Goal: Task Accomplishment & Management: Use online tool/utility

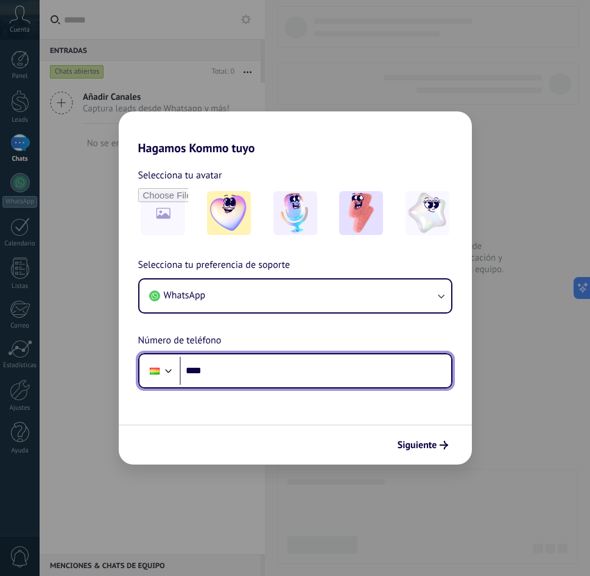
click at [275, 371] on input "****" at bounding box center [315, 371] width 271 height 28
type input "**********"
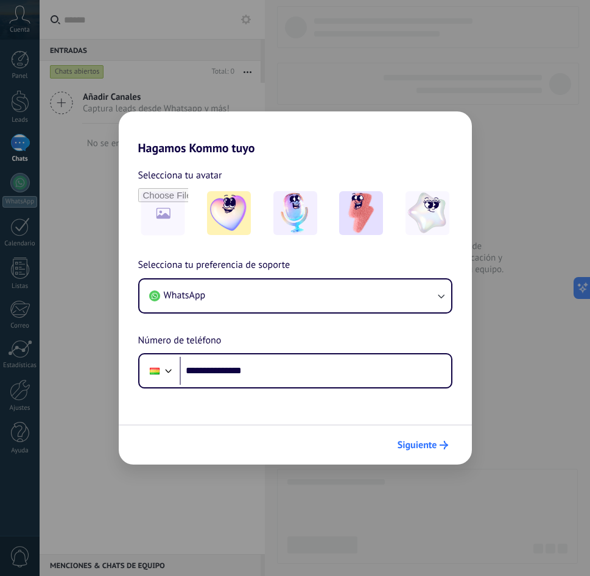
click at [450, 445] on button "Siguiente" at bounding box center [422, 445] width 61 height 21
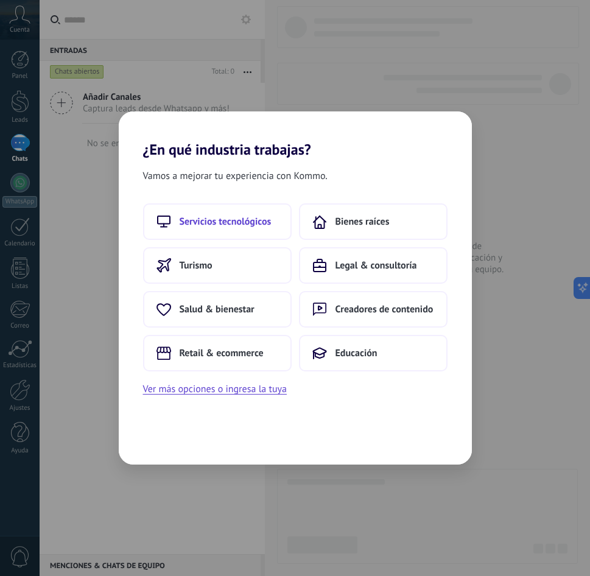
click at [228, 222] on span "Servicios tecnológicos" at bounding box center [226, 221] width 92 height 12
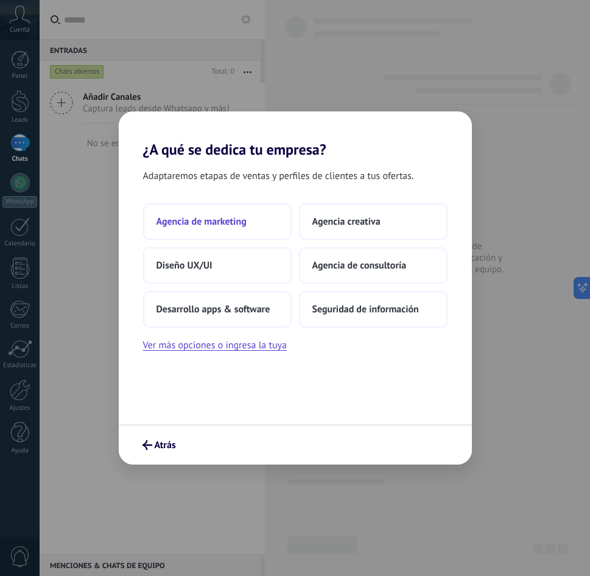
click at [220, 226] on span "Agencia de marketing" at bounding box center [201, 221] width 90 height 12
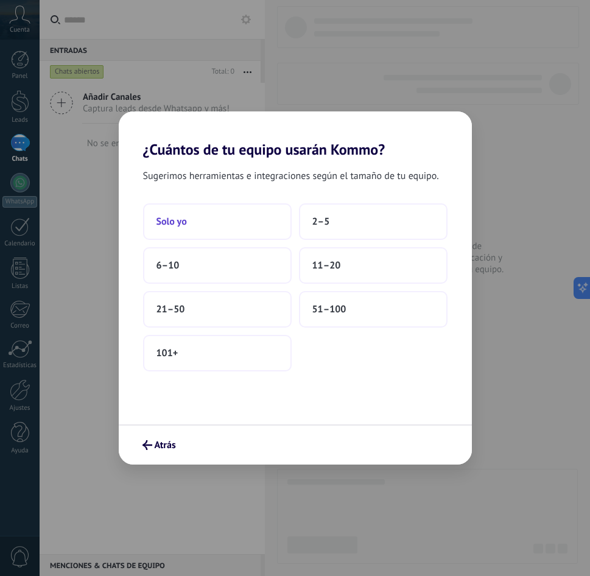
click at [256, 221] on button "Solo yo" at bounding box center [217, 221] width 149 height 37
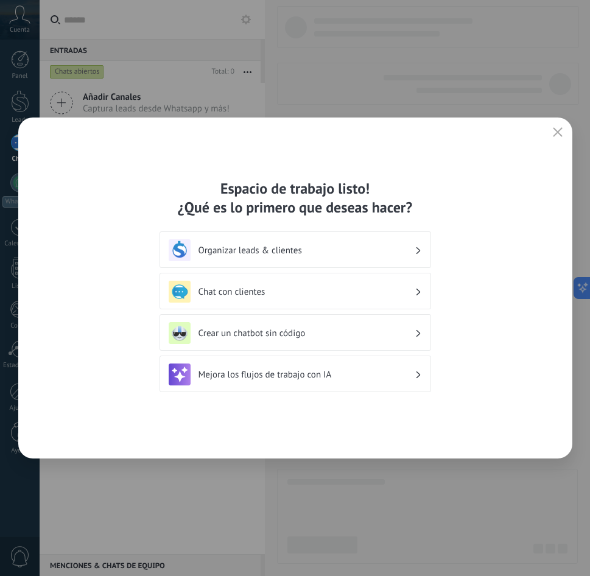
click at [559, 132] on icon "button" at bounding box center [558, 132] width 10 height 10
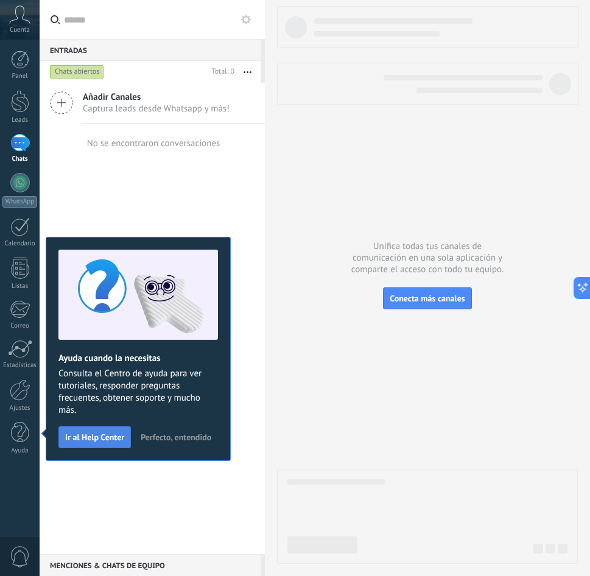
click at [109, 438] on span "Ir al Help Center" at bounding box center [94, 437] width 59 height 9
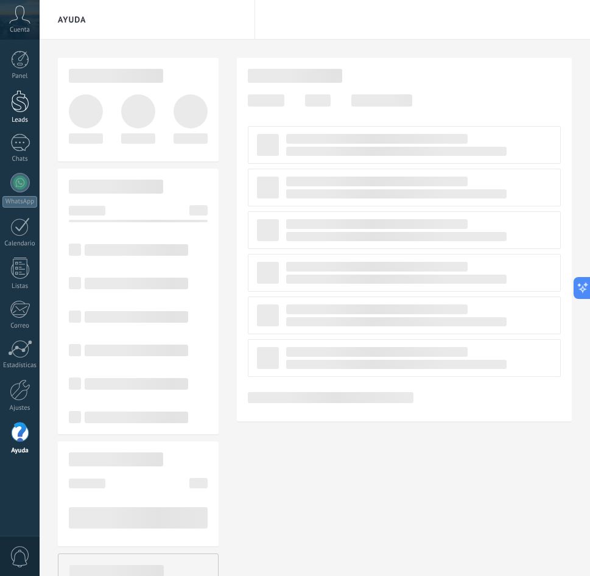
click at [24, 100] on div at bounding box center [20, 101] width 18 height 23
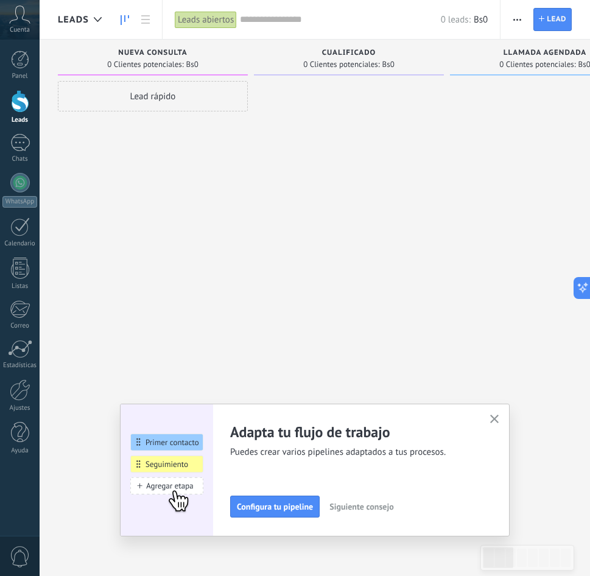
click at [492, 418] on use "button" at bounding box center [494, 418] width 9 height 9
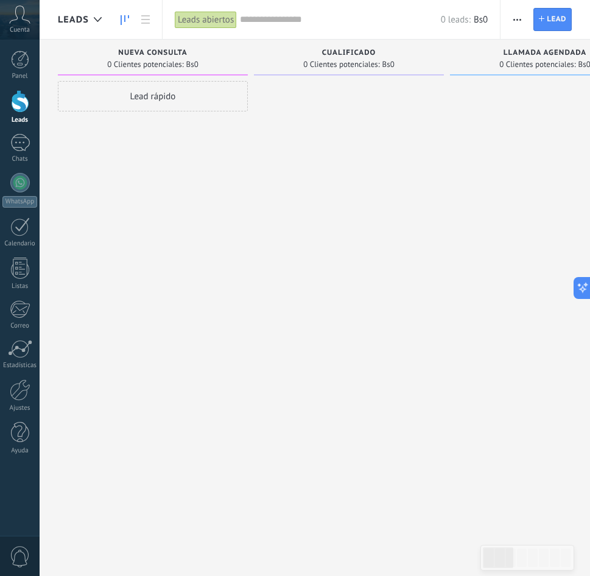
click at [514, 13] on span "button" at bounding box center [517, 19] width 8 height 23
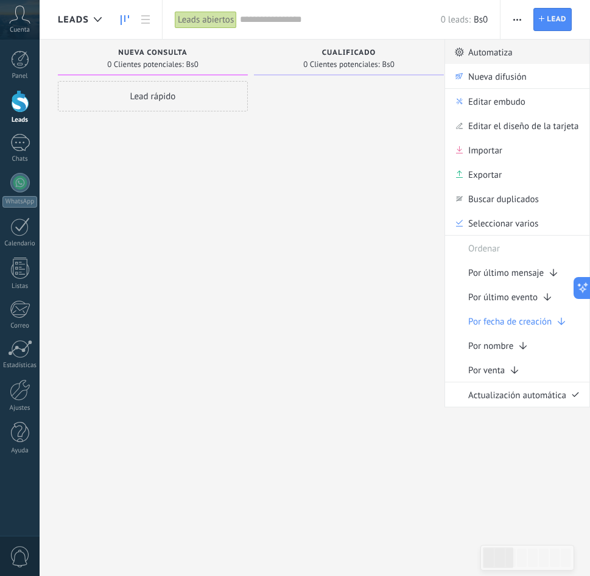
click at [508, 46] on span "Automatiza" at bounding box center [490, 52] width 44 height 24
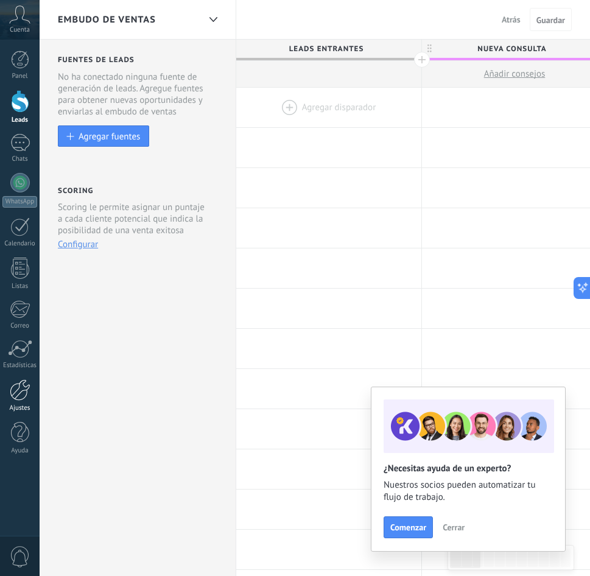
drag, startPoint x: 16, startPoint y: 372, endPoint x: 18, endPoint y: 383, distance: 11.1
click at [17, 380] on div "Panel Leads Chats WhatsApp Clientes" at bounding box center [20, 259] width 40 height 416
click at [18, 384] on div at bounding box center [20, 389] width 21 height 21
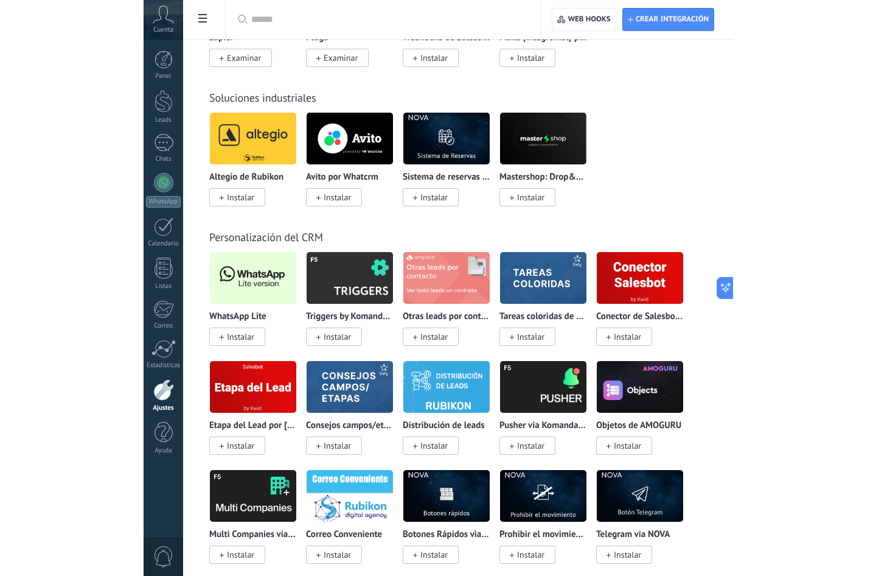
scroll to position [3088, 0]
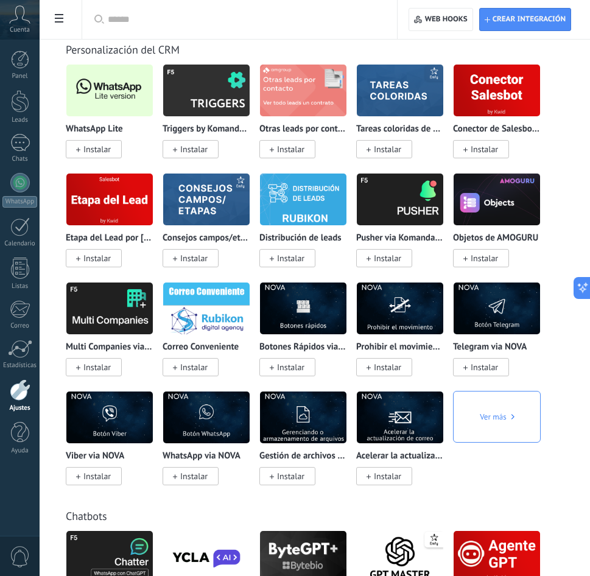
click at [102, 147] on span "Instalar" at bounding box center [96, 149] width 27 height 11
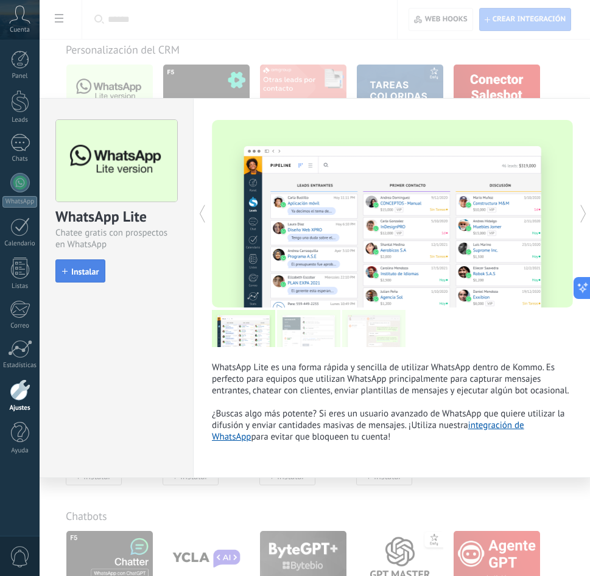
click at [100, 271] on button "Instalar" at bounding box center [80, 270] width 50 height 23
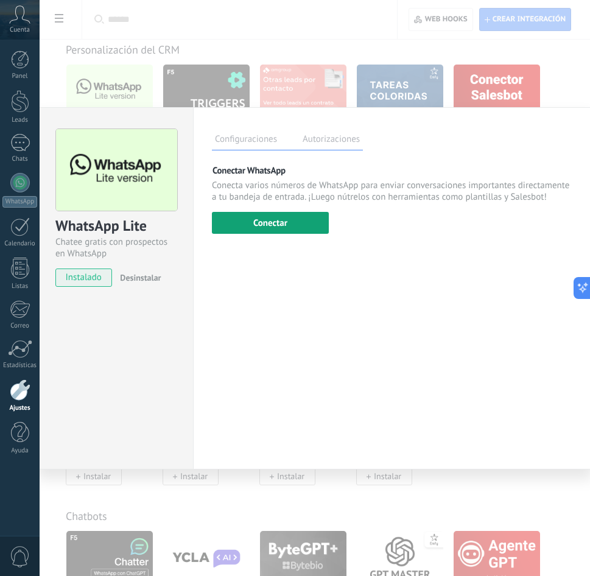
click at [288, 224] on button "Conectar" at bounding box center [270, 223] width 117 height 22
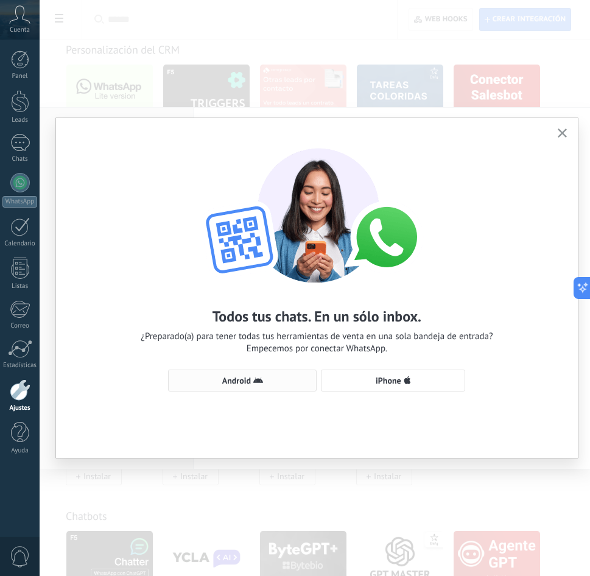
click at [278, 385] on button "Android" at bounding box center [242, 380] width 149 height 22
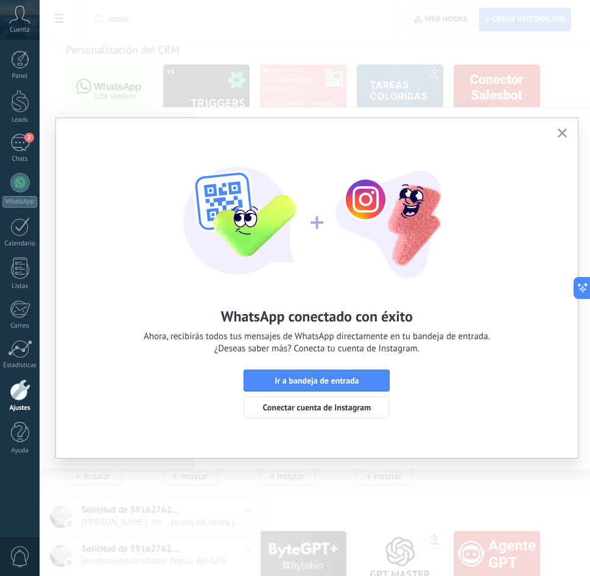
click at [565, 135] on icon "button" at bounding box center [562, 132] width 9 height 9
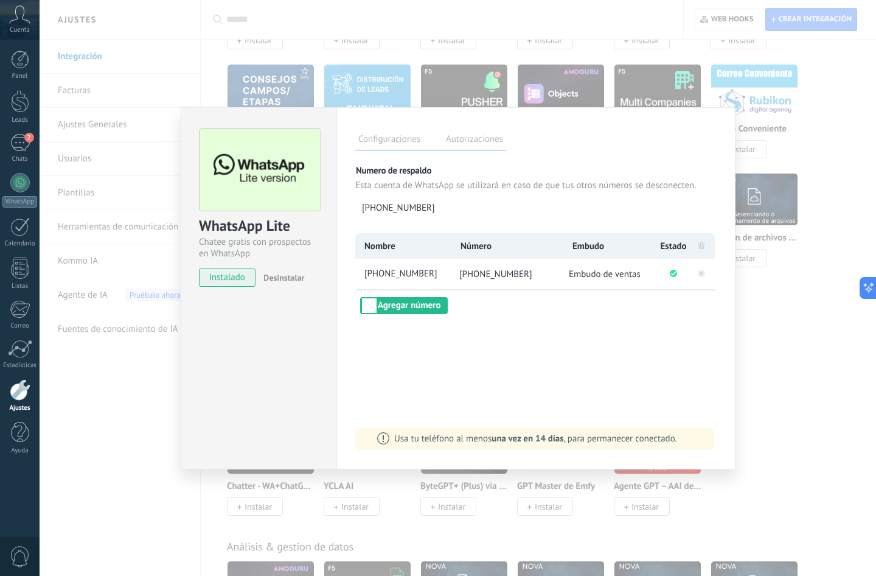
click at [589, 253] on div "WhatsApp Lite Chatee gratis con prospectos en WhatsApp instalado Desinstalar Co…" at bounding box center [458, 288] width 837 height 576
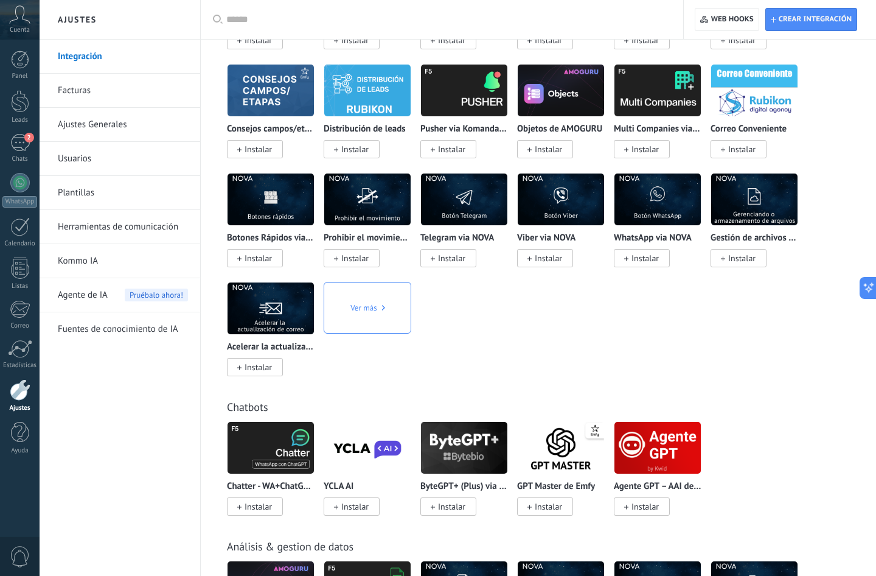
click at [15, 89] on div "Panel Leads 2 Chats WhatsApp Clientes" at bounding box center [20, 259] width 40 height 416
click at [15, 94] on div at bounding box center [20, 101] width 18 height 23
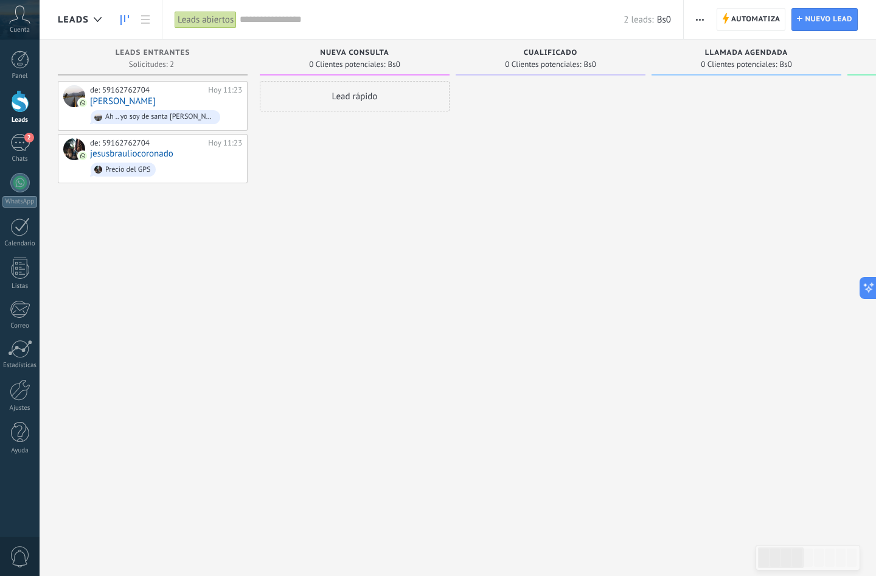
click at [589, 19] on use "button" at bounding box center [700, 20] width 8 height 2
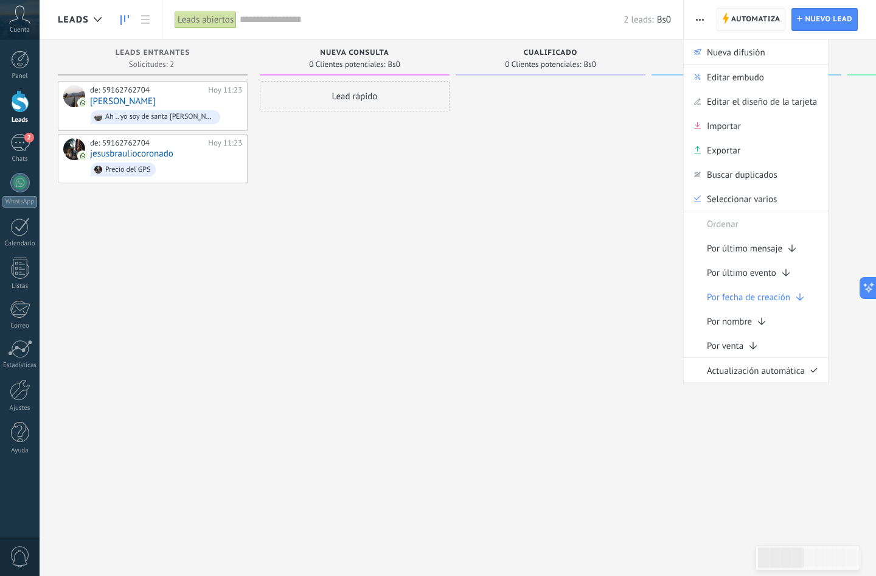
click at [589, 27] on span "Automatiza" at bounding box center [756, 20] width 49 height 22
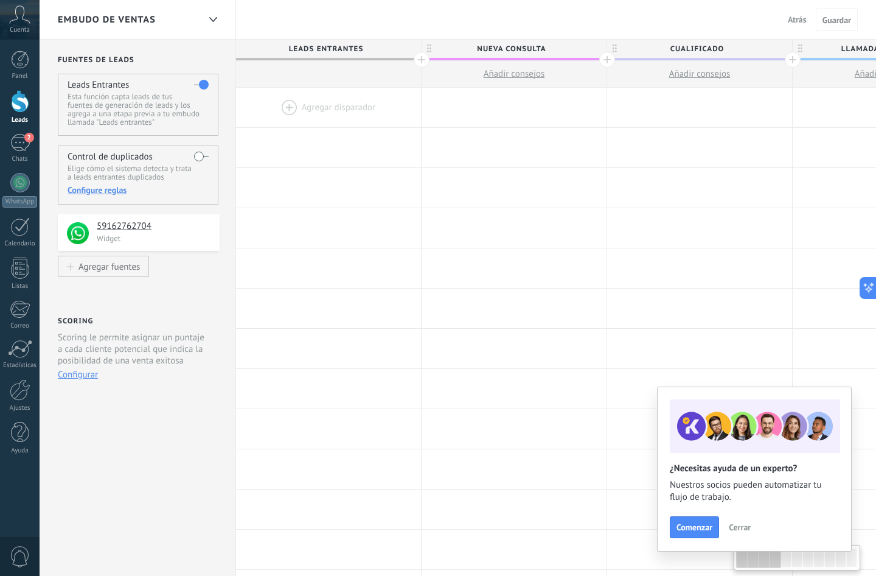
click at [340, 99] on div at bounding box center [328, 108] width 185 height 40
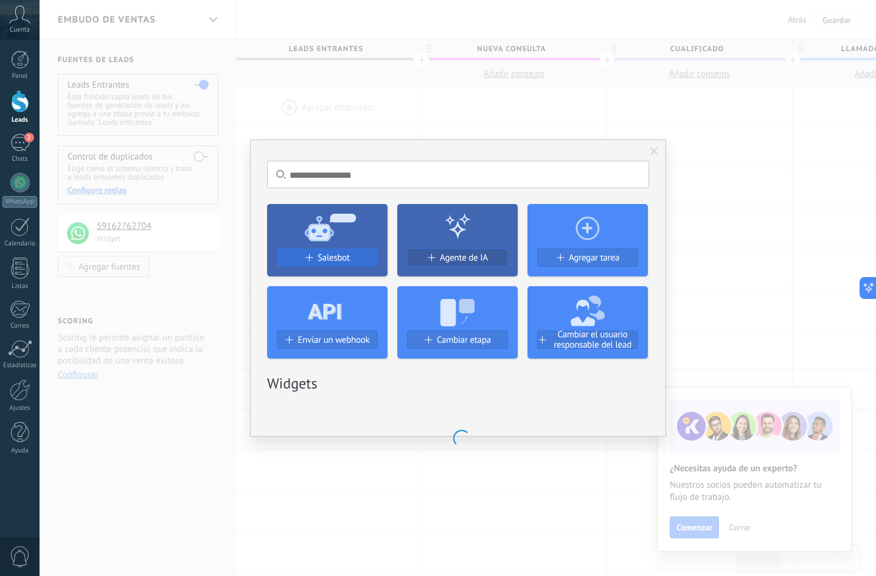
click at [310, 253] on div "Salesbot" at bounding box center [328, 258] width 100 height 10
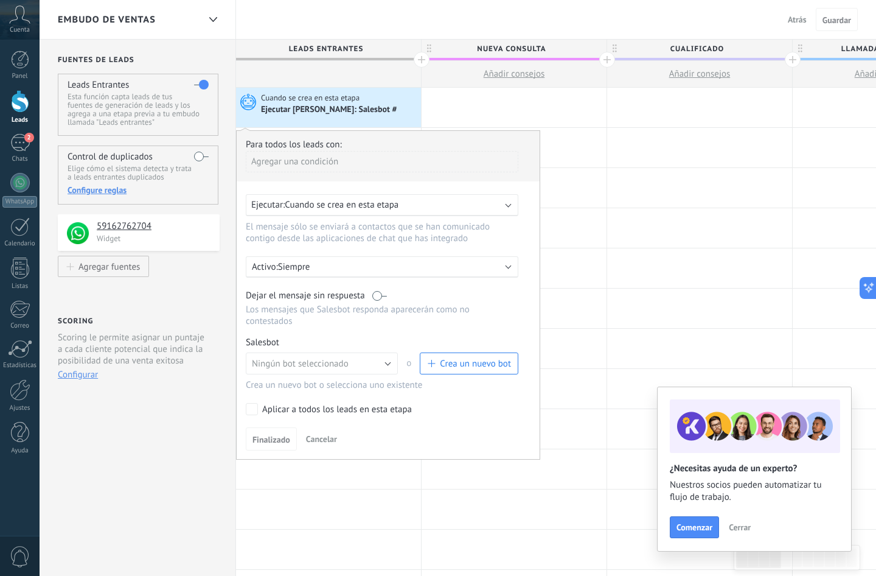
click at [449, 363] on span "Crea un nuevo bot" at bounding box center [475, 364] width 71 height 12
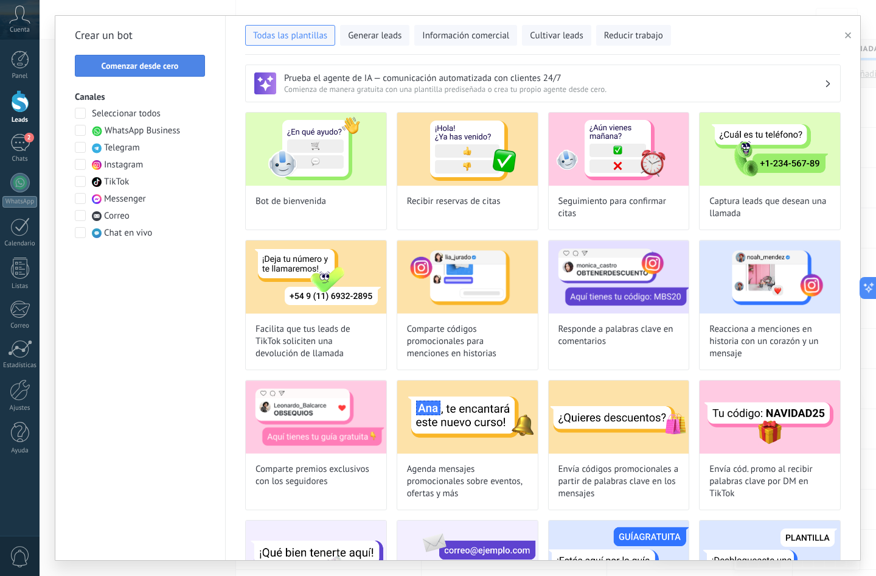
click at [153, 60] on button "Comenzar desde cero" at bounding box center [140, 66] width 130 height 22
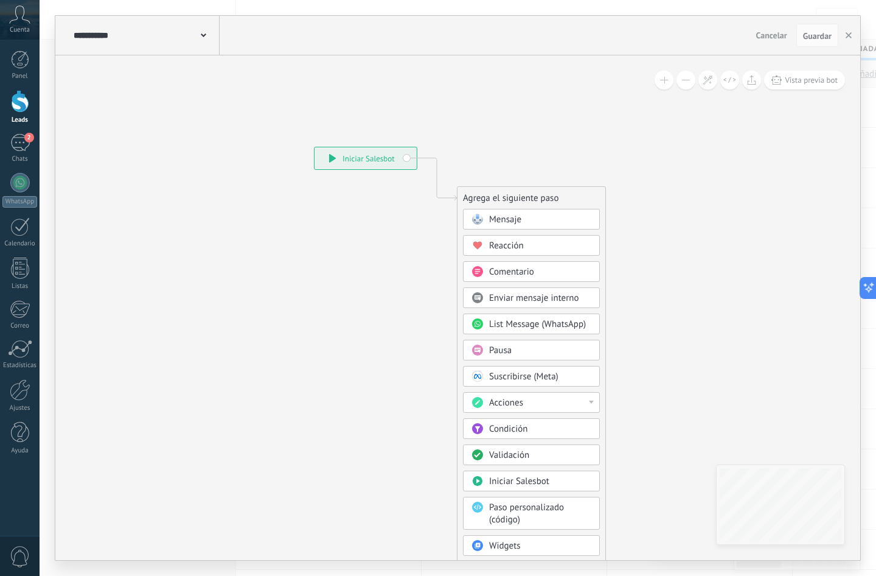
click at [495, 422] on div "Condición" at bounding box center [531, 428] width 137 height 21
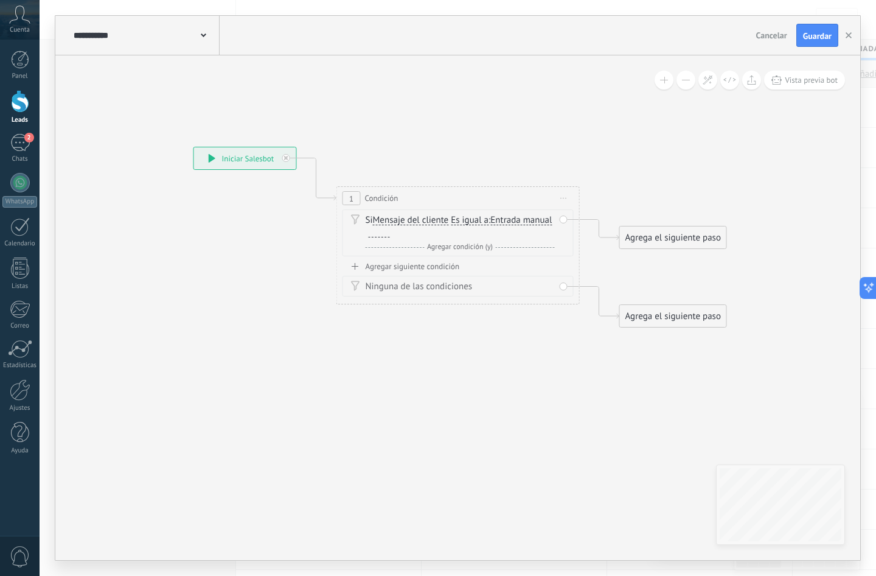
click at [471, 230] on div "Si Mensaje del cliente Mensaje del cliente Emoción de la conversación Comentari…" at bounding box center [460, 226] width 189 height 24
click at [472, 225] on span "Es igual a" at bounding box center [470, 220] width 38 height 10
click at [472, 225] on button "Es igual a" at bounding box center [521, 220] width 152 height 22
click at [477, 267] on span "Contiene" at bounding box center [511, 263] width 147 height 12
click at [374, 233] on div at bounding box center [379, 233] width 21 height 10
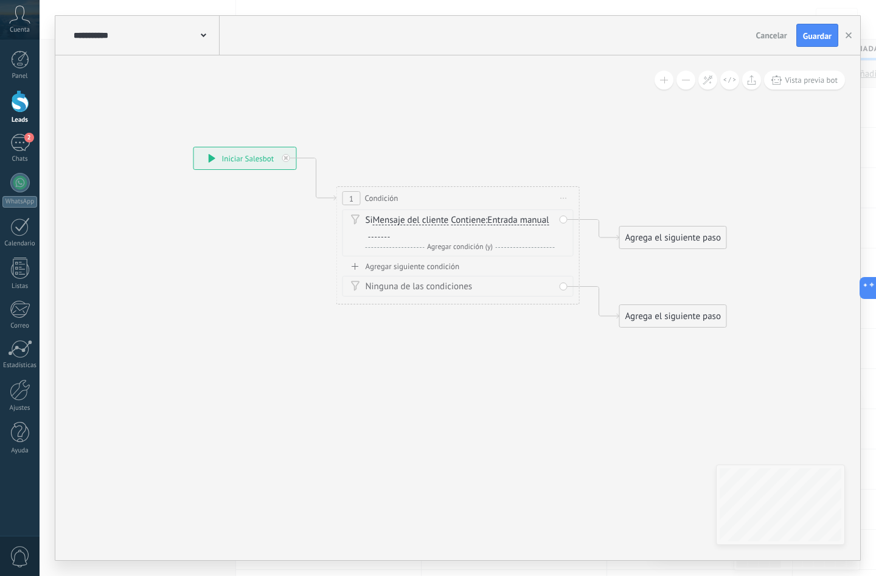
paste div
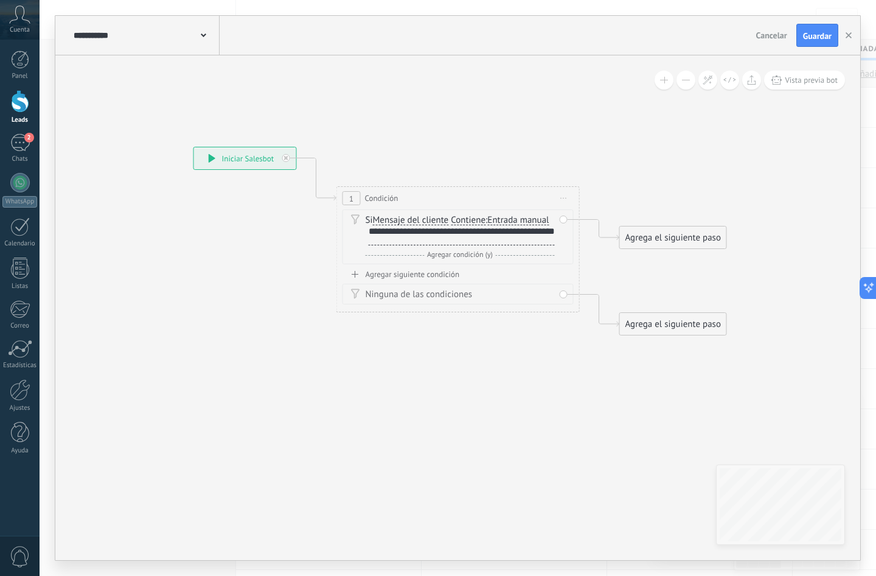
click at [418, 269] on div "Agregar siguiente condición" at bounding box center [458, 274] width 231 height 10
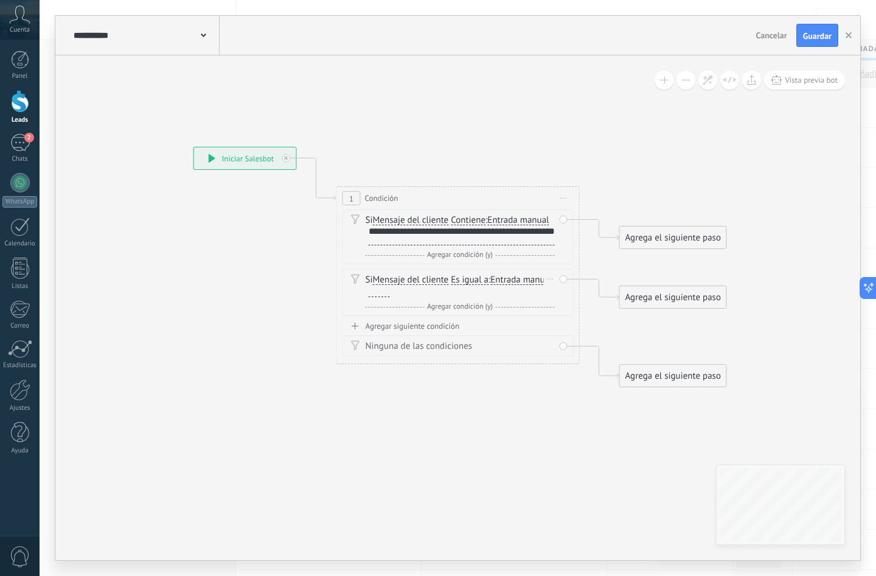
click at [455, 276] on span "Es igual a" at bounding box center [470, 280] width 38 height 10
click at [455, 276] on button "Es igual a" at bounding box center [521, 280] width 152 height 22
click at [483, 318] on span "Contiene" at bounding box center [511, 323] width 147 height 12
click at [377, 296] on div at bounding box center [379, 292] width 21 height 10
paste div
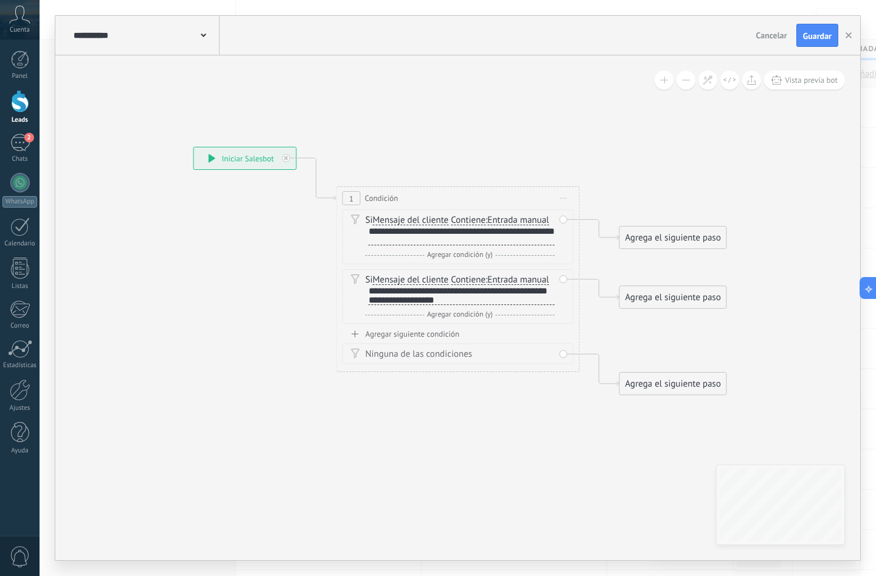
click at [388, 335] on div "Agregar siguiente condición" at bounding box center [458, 334] width 231 height 10
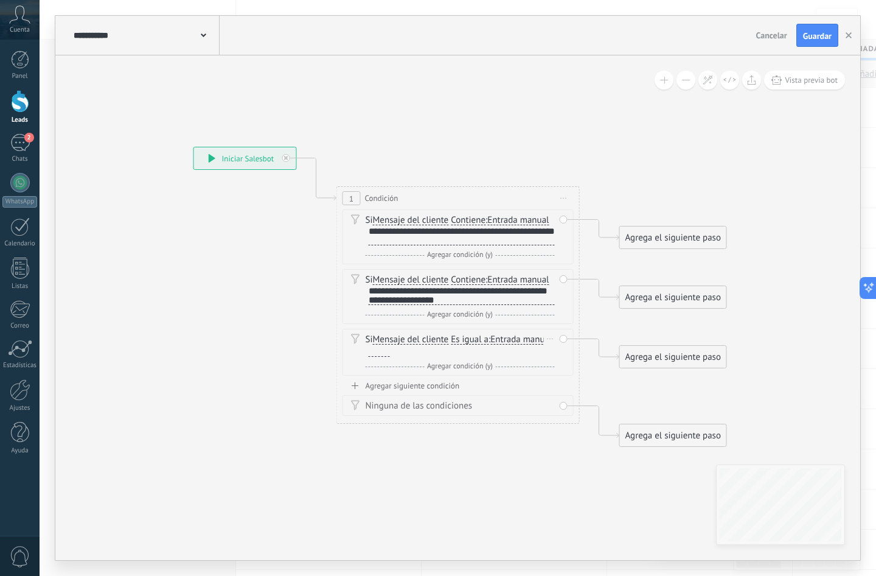
click at [460, 343] on span "Es igual a" at bounding box center [470, 340] width 38 height 10
click at [460, 343] on button "Es igual a" at bounding box center [521, 340] width 152 height 22
click at [461, 377] on span "Contiene" at bounding box center [511, 383] width 147 height 12
click at [382, 352] on div at bounding box center [379, 352] width 21 height 10
paste div
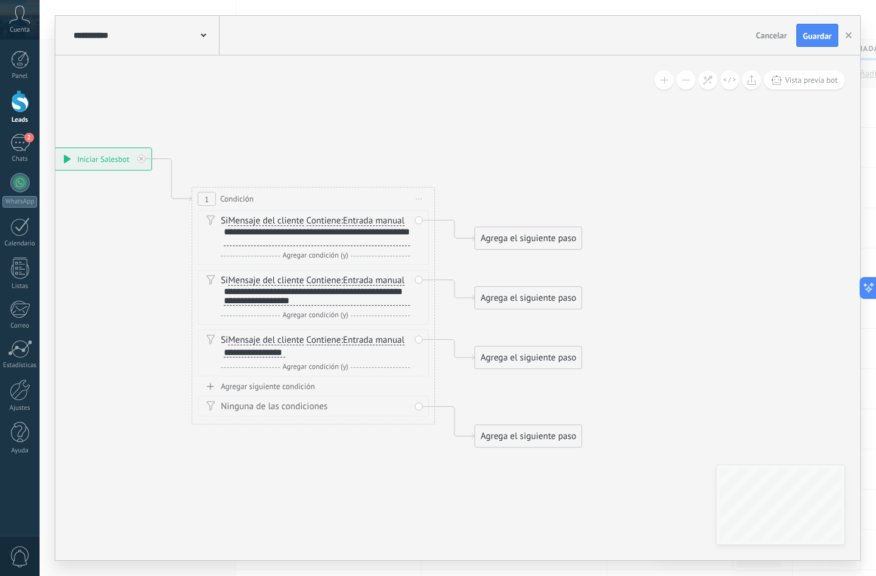
click at [517, 249] on div "Agrega el siguiente paso Mensaje Mensaje Mensaje Reacción Comentario Enviar men…" at bounding box center [529, 237] width 108 height 23
click at [522, 245] on div "Agrega el siguiente paso" at bounding box center [528, 238] width 107 height 20
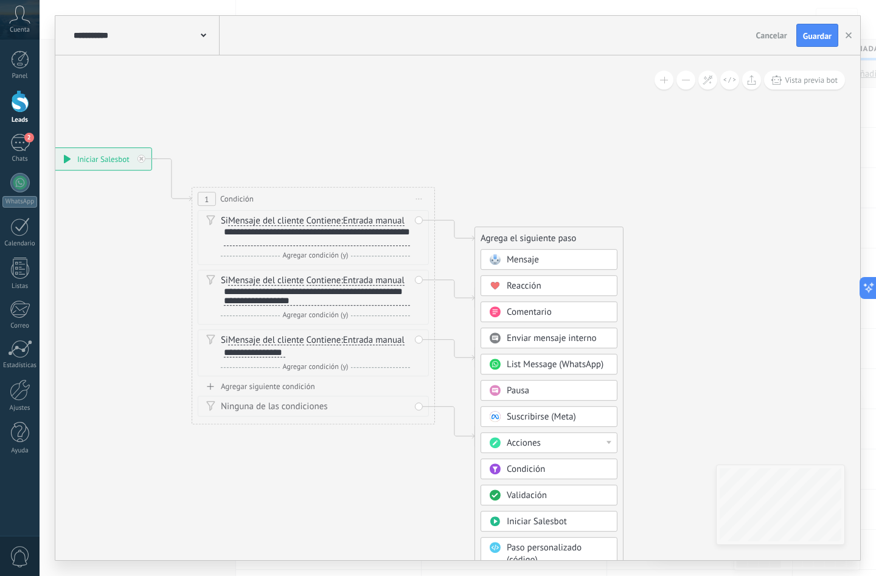
click at [559, 393] on div "Pausa" at bounding box center [558, 391] width 102 height 12
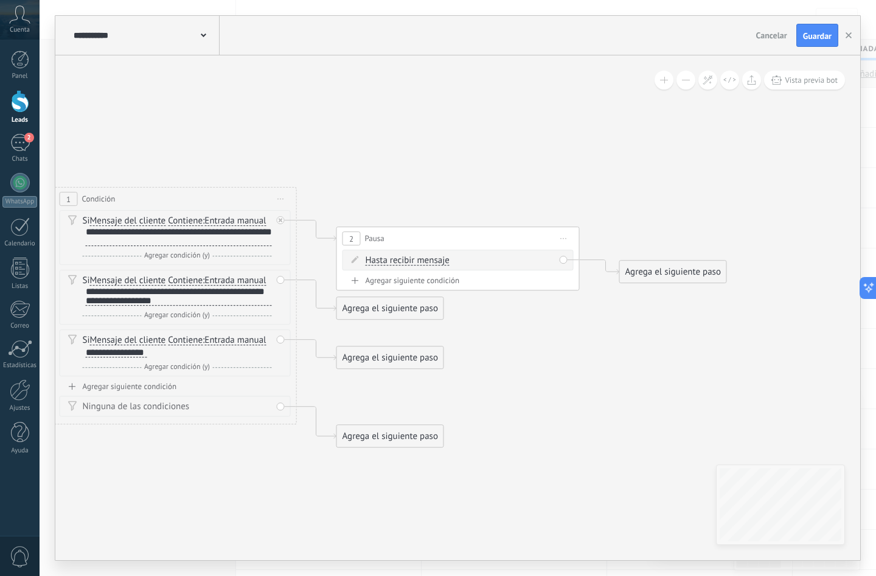
click at [427, 259] on span "Hasta recibir mensaje" at bounding box center [408, 261] width 84 height 10
click at [427, 259] on button "Hasta recibir mensaje" at bounding box center [436, 261] width 152 height 22
click at [413, 281] on span "Temporizador" at bounding box center [425, 282] width 147 height 12
drag, startPoint x: 469, startPoint y: 260, endPoint x: 453, endPoint y: 259, distance: 15.8
click at [453, 259] on span ": * horas * min * sec" at bounding box center [456, 260] width 76 height 12
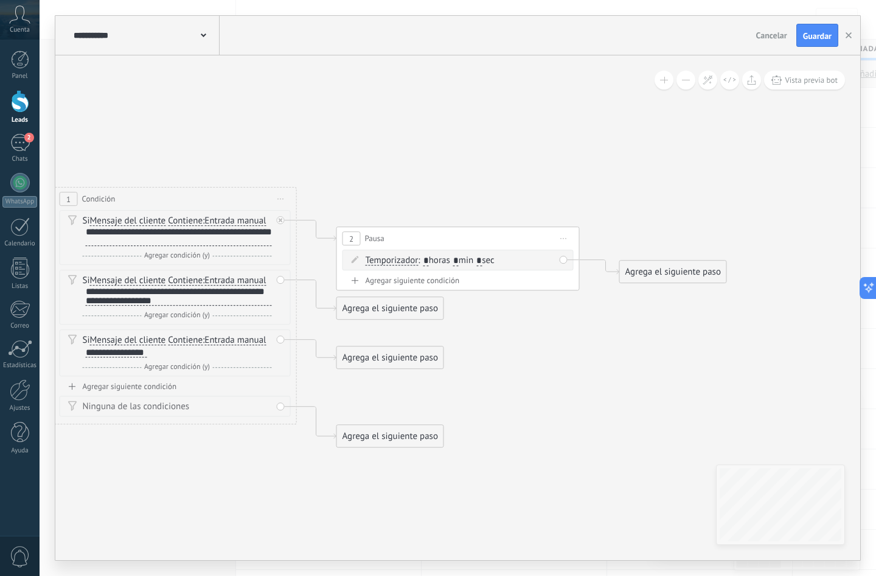
drag, startPoint x: 466, startPoint y: 256, endPoint x: 453, endPoint y: 258, distance: 13.5
click at [453, 258] on span ": * horas * min * sec" at bounding box center [456, 260] width 76 height 12
drag, startPoint x: 460, startPoint y: 256, endPoint x: 469, endPoint y: 257, distance: 9.8
click at [469, 257] on span ": * horas * min * sec" at bounding box center [456, 260] width 76 height 12
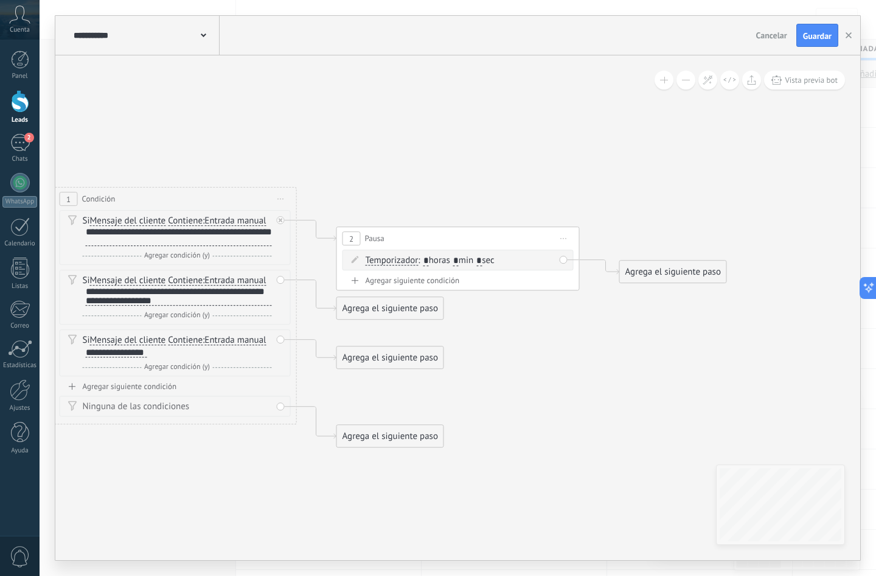
click at [466, 260] on span ": * horas * min * sec" at bounding box center [456, 260] width 76 height 12
click at [466, 261] on span ": * horas * min * sec" at bounding box center [456, 260] width 76 height 12
click at [459, 259] on input "*" at bounding box center [455, 261] width 5 height 10
type input "*"
click at [482, 256] on input "*" at bounding box center [479, 261] width 5 height 10
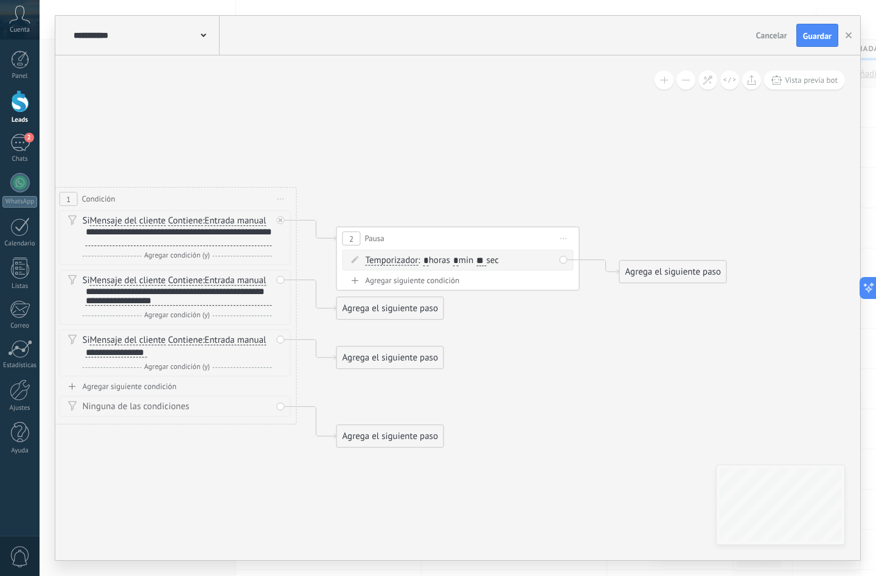
type input "**"
click at [589, 275] on div "Agrega el siguiente paso" at bounding box center [673, 272] width 107 height 20
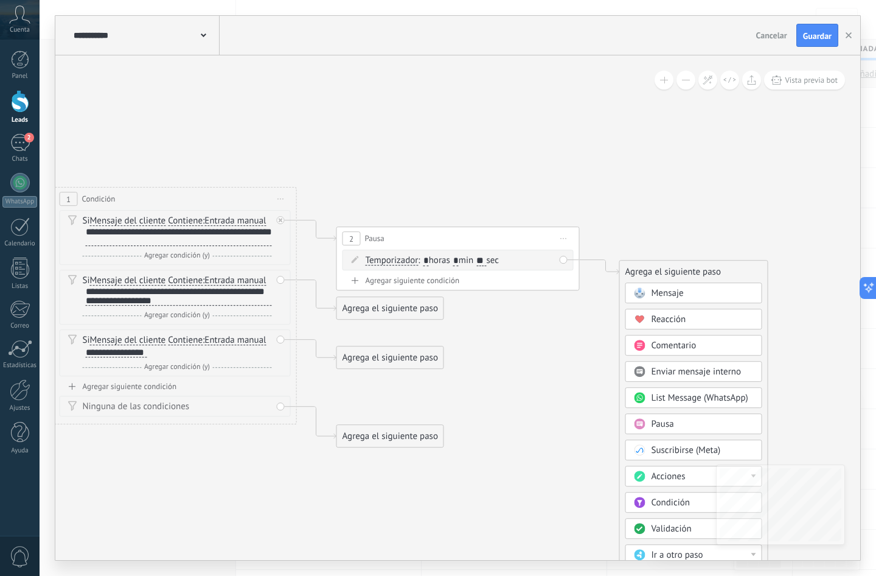
click at [589, 293] on div "Mensaje" at bounding box center [703, 293] width 102 height 12
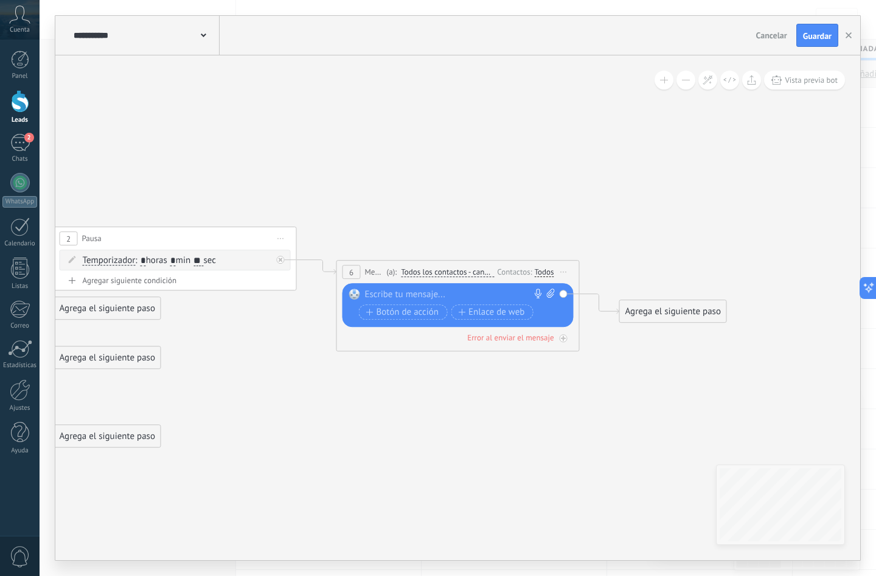
click at [554, 295] on icon at bounding box center [551, 292] width 8 height 9
click input "Subir" at bounding box center [0, 0] width 0 height 0
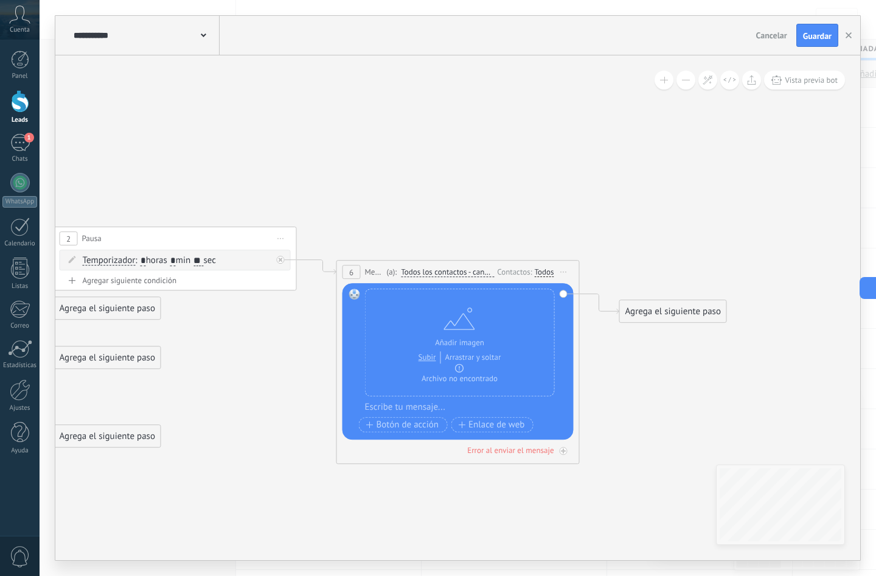
click at [428, 407] on div at bounding box center [466, 407] width 202 height 12
paste div
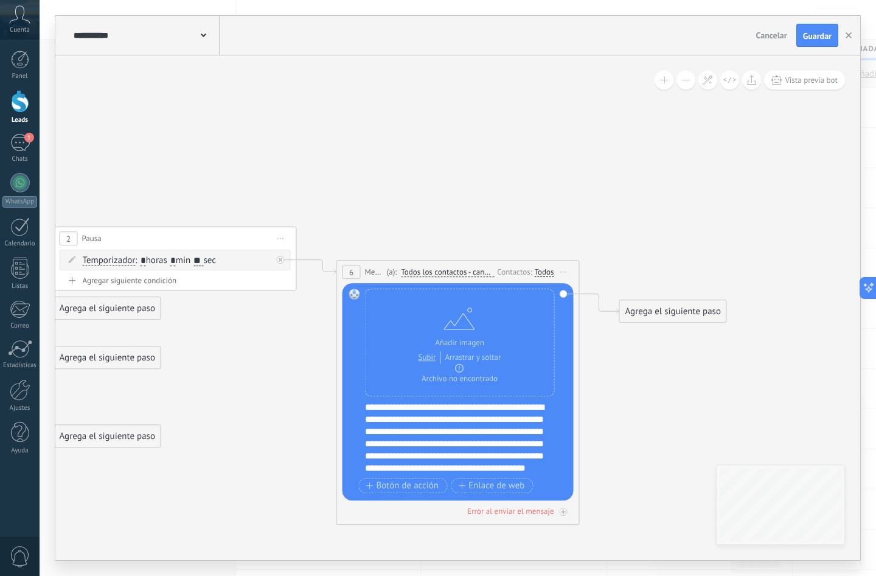
click at [365, 406] on div "**********" at bounding box center [466, 437] width 202 height 73
click at [424, 405] on div "**********" at bounding box center [466, 437] width 202 height 73
click at [494, 451] on div "**********" at bounding box center [466, 437] width 202 height 73
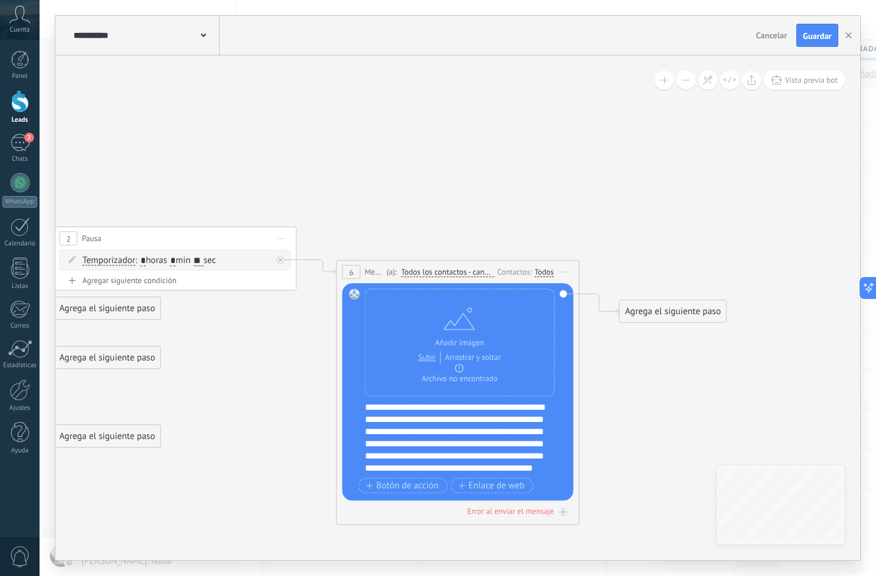
click at [490, 420] on div "**********" at bounding box center [466, 437] width 202 height 73
click at [431, 455] on div "**********" at bounding box center [466, 437] width 202 height 73
click at [431, 449] on div "**********" at bounding box center [466, 437] width 202 height 73
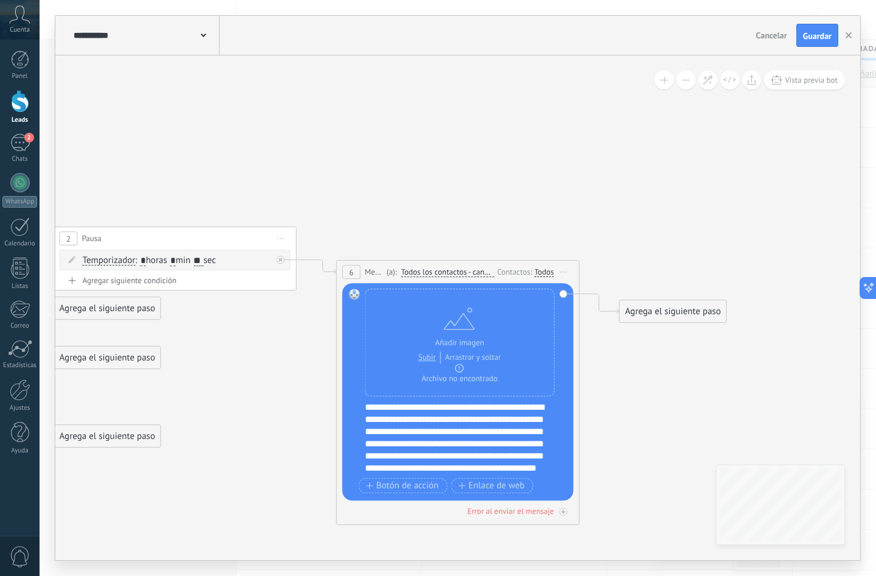
click at [498, 456] on div "**********" at bounding box center [466, 437] width 202 height 73
click at [449, 470] on div "**********" at bounding box center [466, 437] width 202 height 73
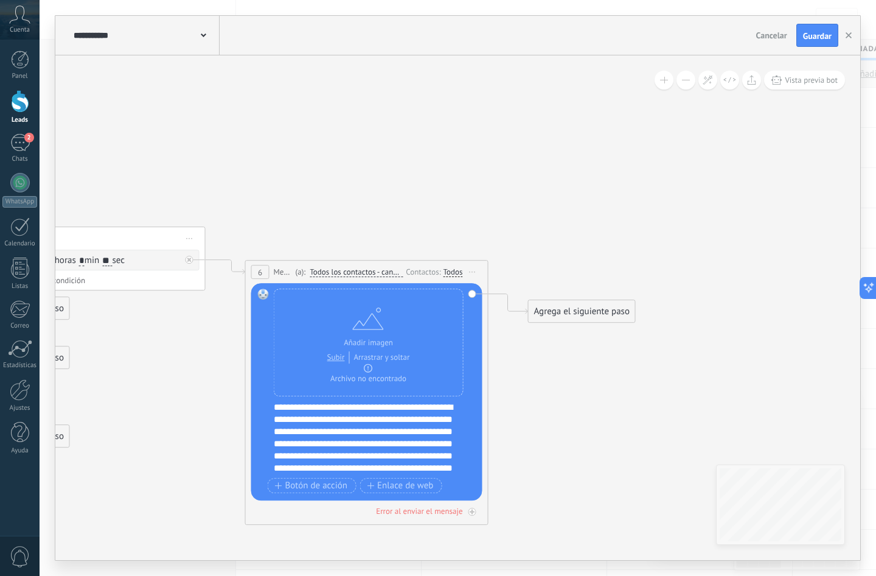
click at [586, 321] on div "Agrega el siguiente paso" at bounding box center [582, 311] width 107 height 20
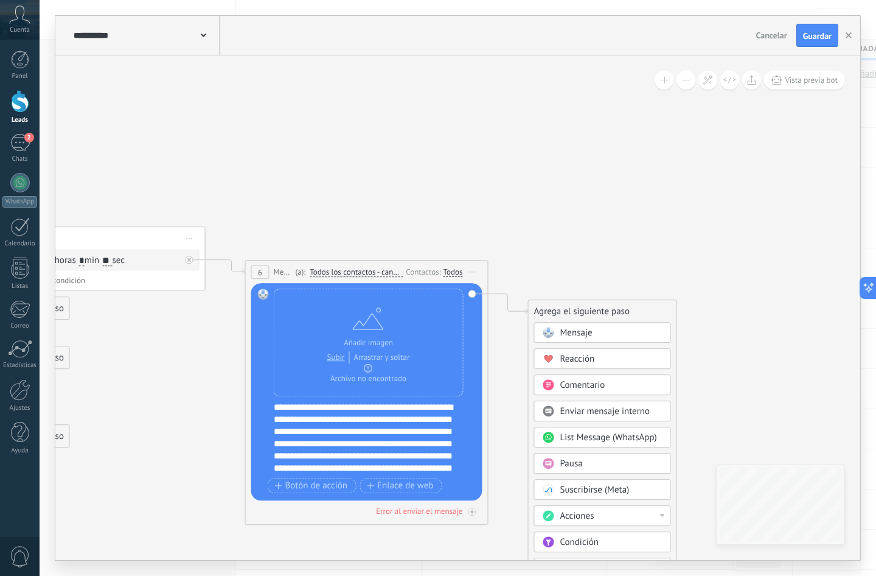
click at [589, 330] on div "Mensaje" at bounding box center [612, 333] width 102 height 12
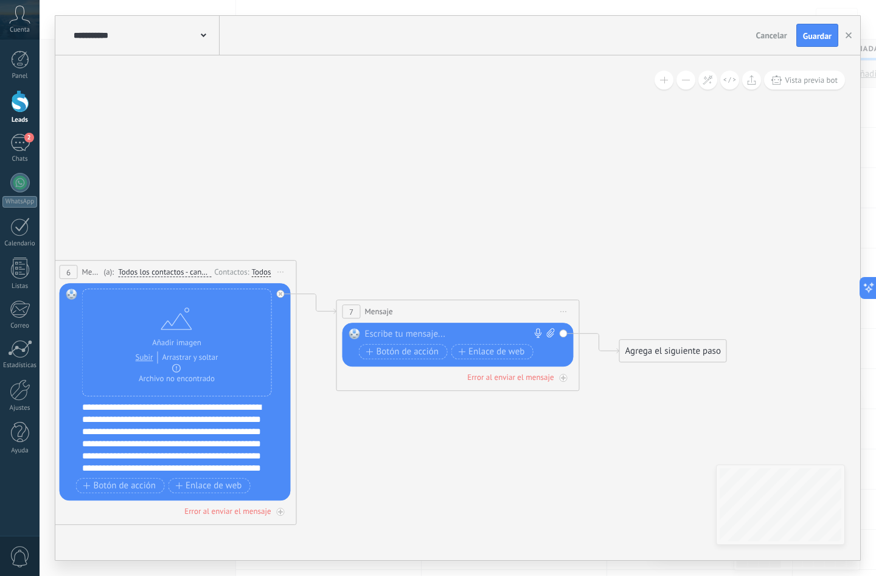
click at [570, 313] on span "Iniciar vista previa aquí Cambiar nombre Duplicar [GEOGRAPHIC_DATA]" at bounding box center [563, 311] width 19 height 18
click at [589, 388] on div "Borrar" at bounding box center [619, 390] width 121 height 21
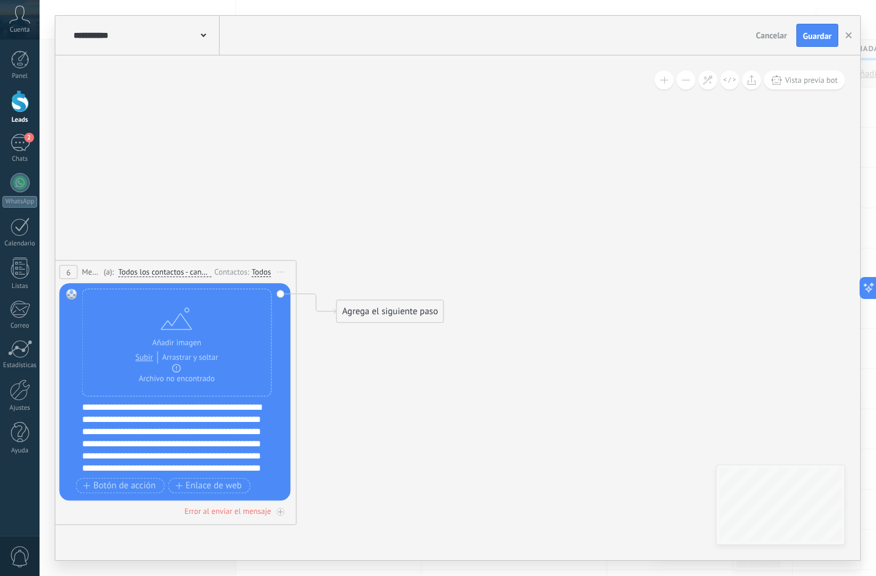
click at [394, 313] on div "Agrega el siguiente paso" at bounding box center [390, 311] width 107 height 20
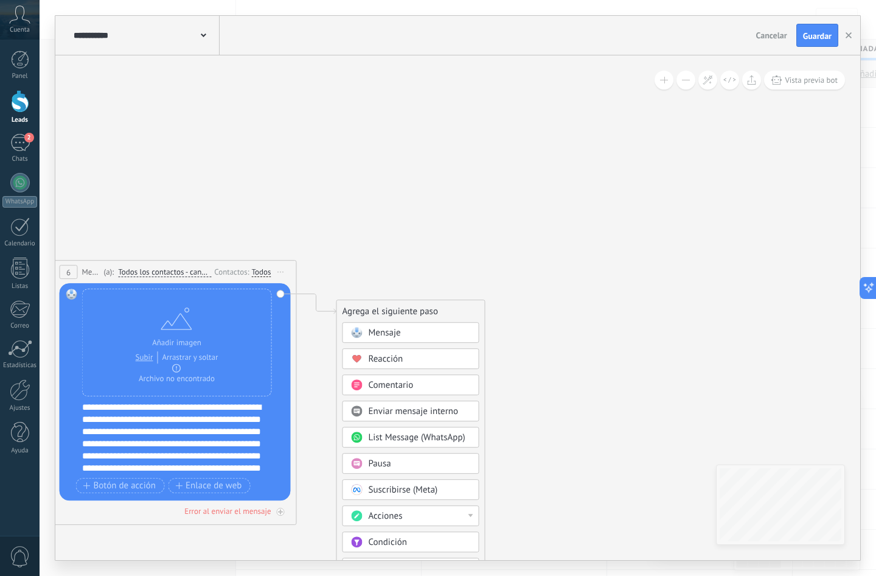
click at [418, 462] on div "Pausa" at bounding box center [420, 464] width 102 height 12
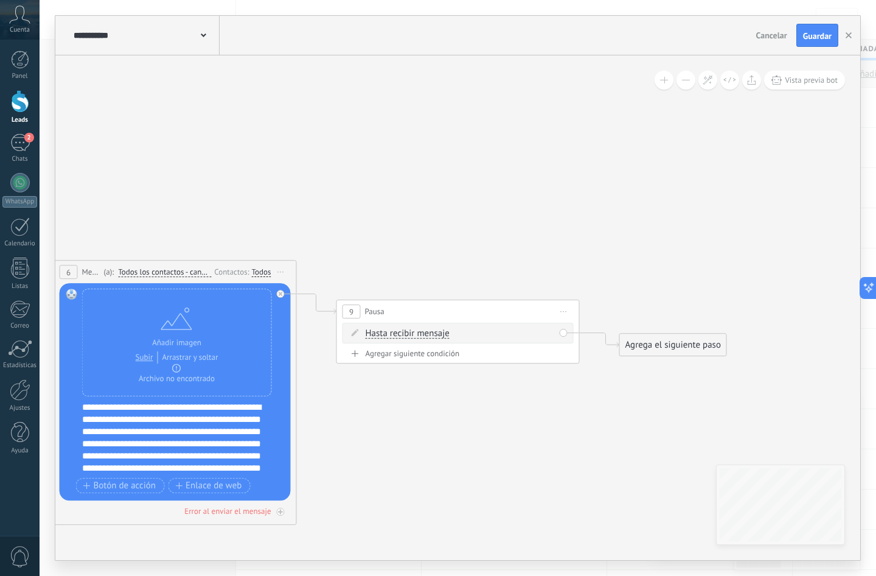
click at [434, 343] on div "Hasta recibir mensaje Hasta recibir mensaje Temporizador Excepto horas laborale…" at bounding box center [458, 333] width 231 height 21
click at [434, 334] on span "Hasta recibir mensaje" at bounding box center [408, 334] width 84 height 10
click at [434, 334] on button "Hasta recibir mensaje" at bounding box center [436, 334] width 152 height 22
click at [413, 350] on span "Temporizador" at bounding box center [425, 355] width 147 height 12
click at [459, 330] on input "*" at bounding box center [455, 334] width 5 height 10
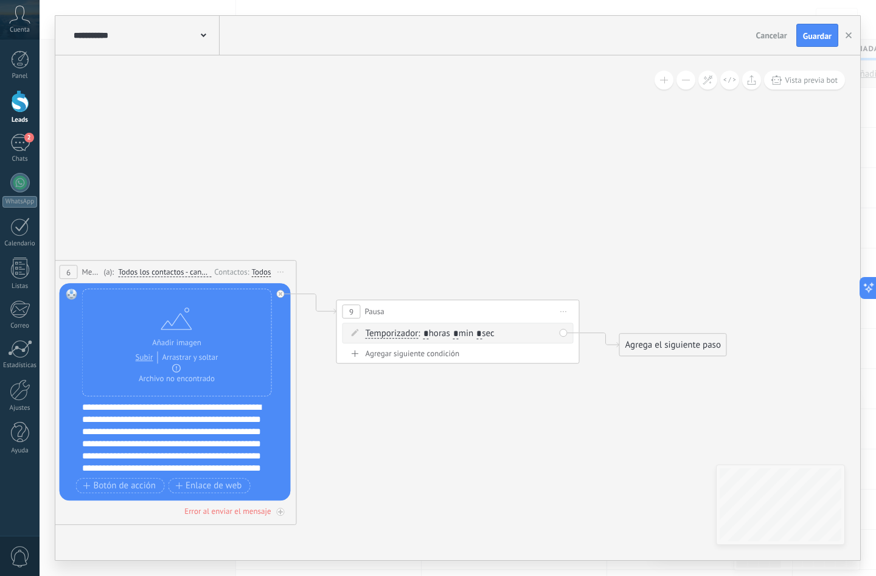
type input "*"
click at [482, 329] on input "*" at bounding box center [479, 334] width 5 height 10
type input "*"
type input "**"
click at [589, 349] on div "Agrega el siguiente paso" at bounding box center [673, 345] width 107 height 20
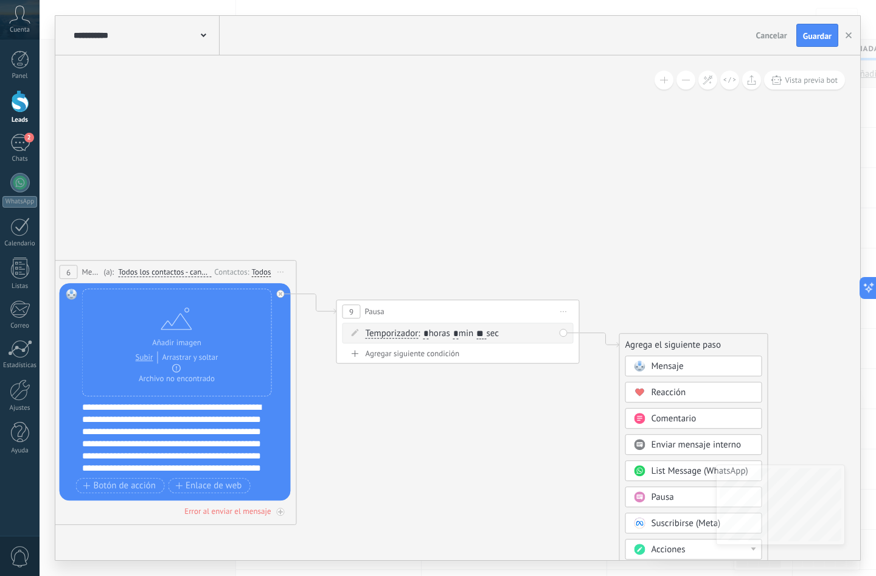
click at [589, 361] on span "Mensaje" at bounding box center [668, 366] width 32 height 12
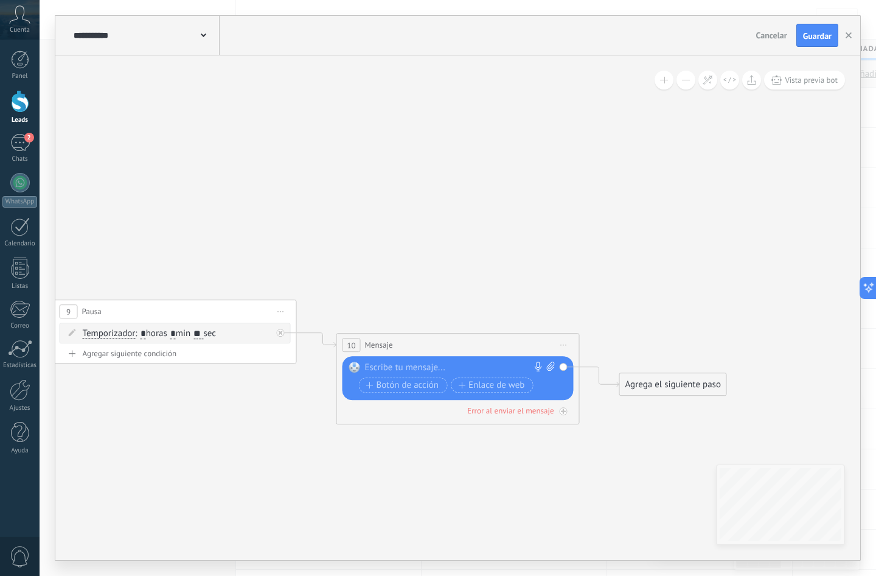
click at [553, 365] on icon at bounding box center [551, 366] width 8 height 9
click input "Subir" at bounding box center [0, 0] width 0 height 0
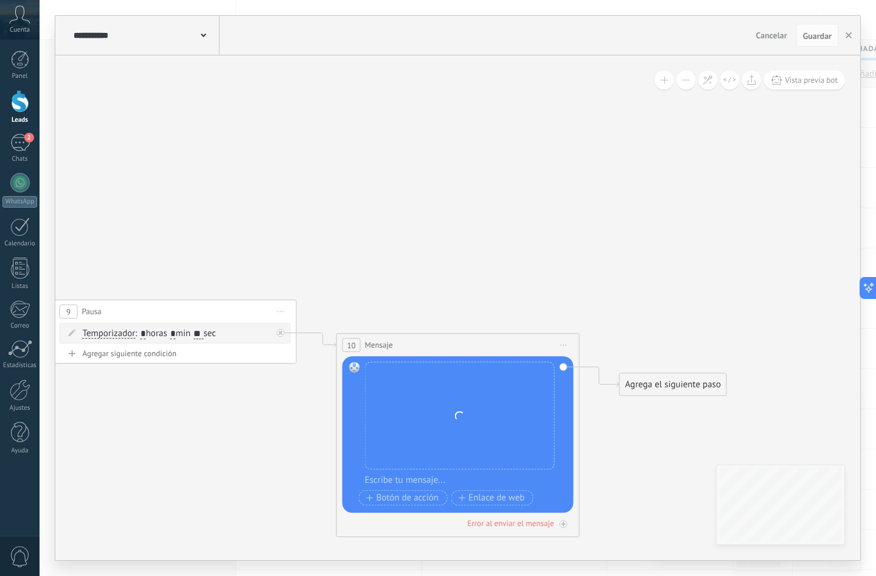
click at [444, 480] on div at bounding box center [466, 480] width 202 height 12
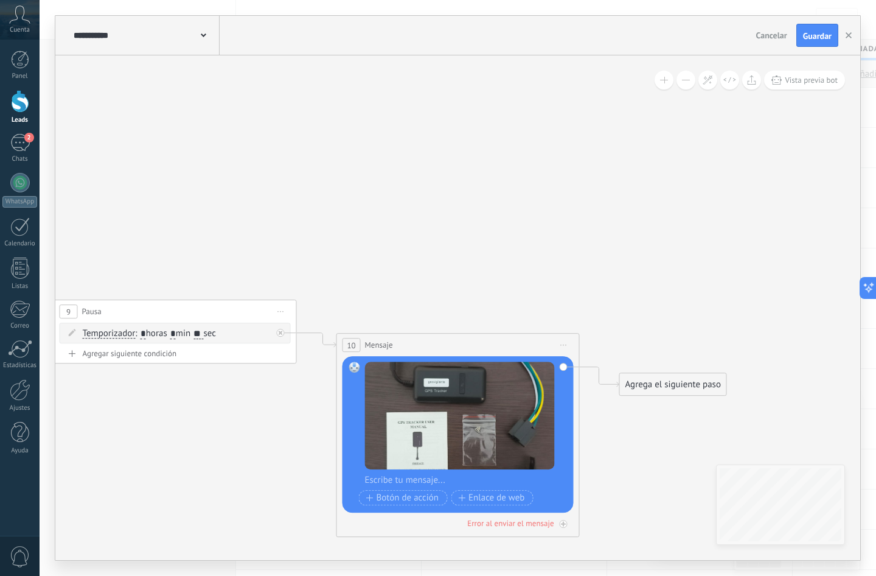
paste div
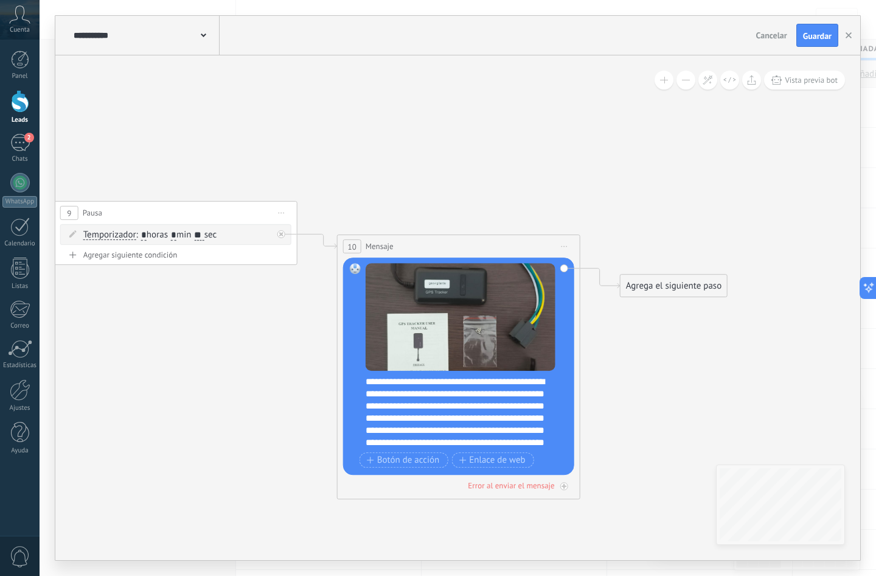
click at [494, 406] on div "**********" at bounding box center [467, 412] width 202 height 73
click at [366, 380] on div "**********" at bounding box center [467, 412] width 202 height 73
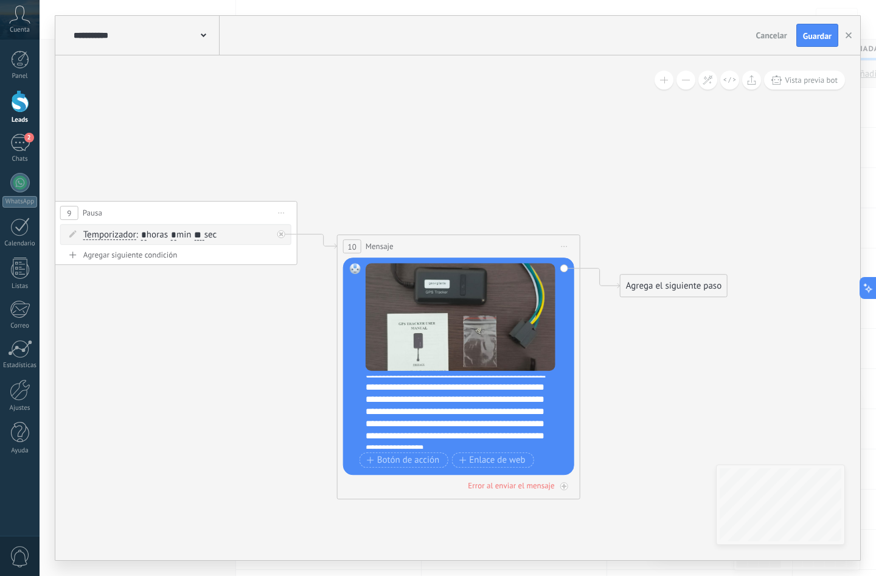
scroll to position [9, 0]
click at [464, 396] on div "**********" at bounding box center [467, 412] width 202 height 73
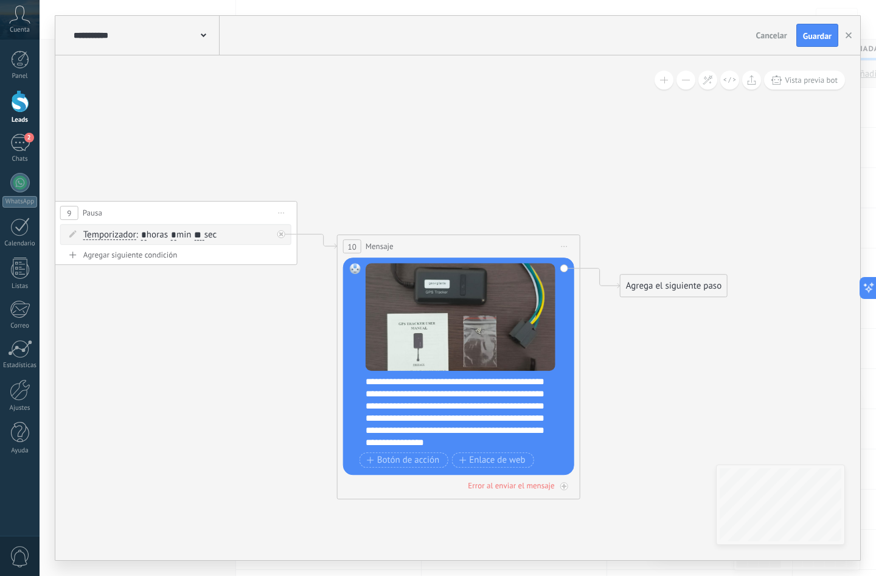
click at [518, 439] on div "**********" at bounding box center [467, 412] width 202 height 73
click at [589, 33] on span "Guardar" at bounding box center [817, 36] width 29 height 9
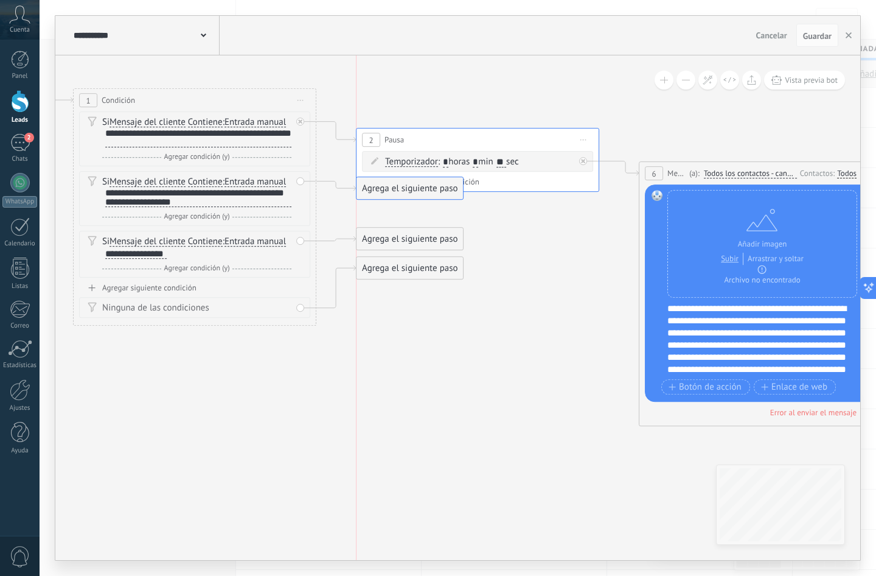
drag, startPoint x: 411, startPoint y: 202, endPoint x: 418, endPoint y: 179, distance: 24.1
drag, startPoint x: 393, startPoint y: 240, endPoint x: 408, endPoint y: 191, distance: 51.2
click at [589, 32] on span "Guardar" at bounding box center [817, 36] width 29 height 9
click at [589, 37] on button "button" at bounding box center [849, 35] width 18 height 23
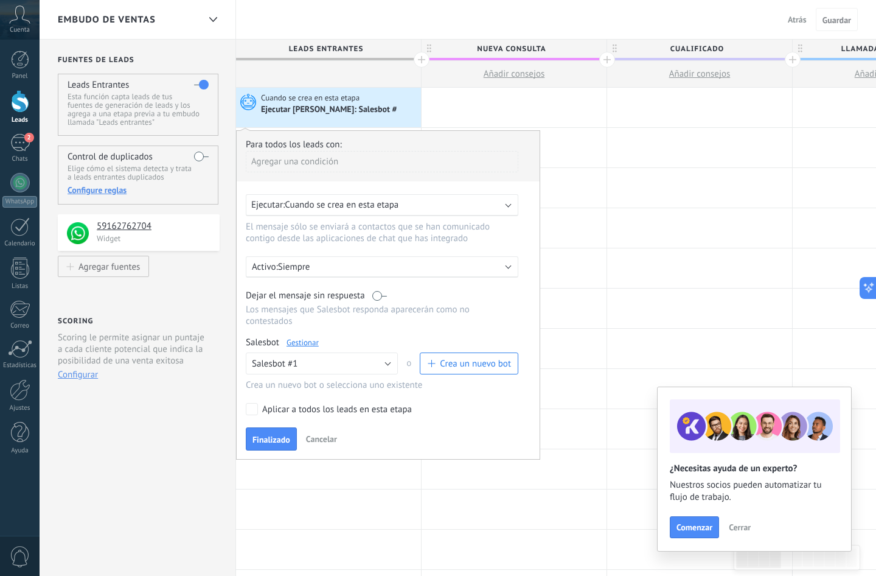
click at [304, 348] on link "Gestionar" at bounding box center [303, 342] width 32 height 10
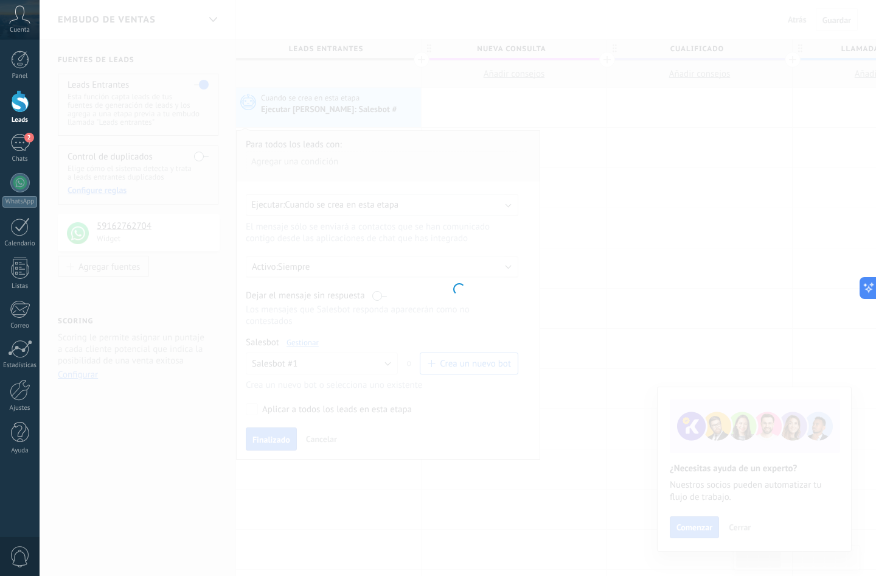
type input "**********"
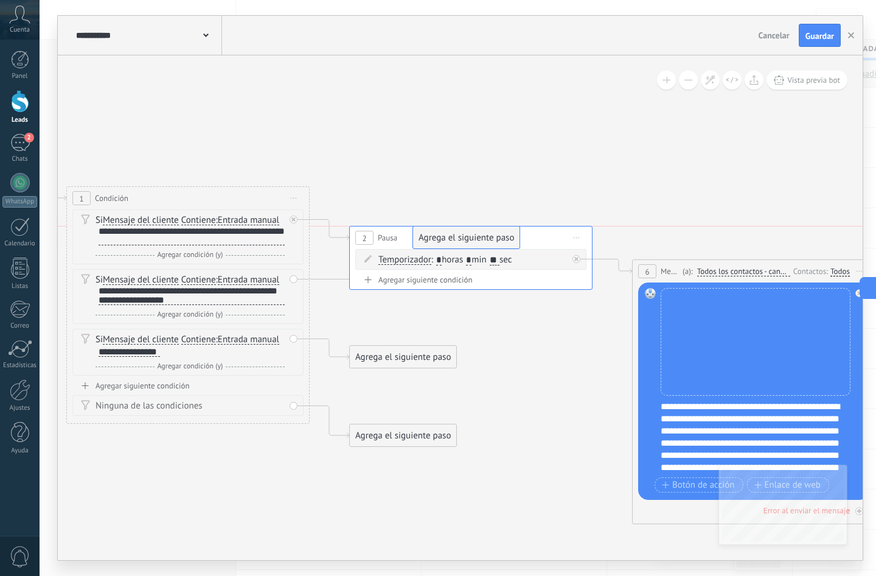
drag, startPoint x: 420, startPoint y: 309, endPoint x: 484, endPoint y: 245, distance: 90.4
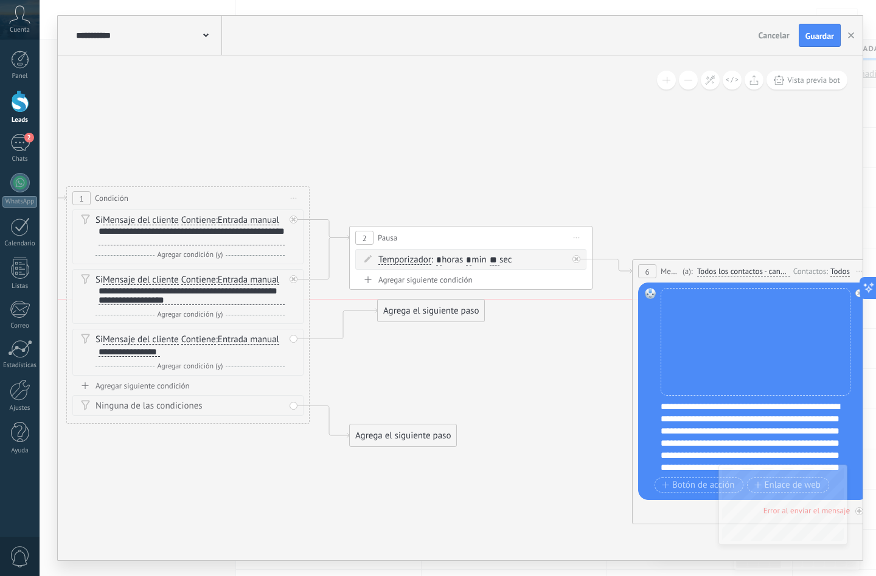
drag, startPoint x: 419, startPoint y: 353, endPoint x: 463, endPoint y: 274, distance: 90.7
click at [589, 29] on button "Guardar" at bounding box center [820, 35] width 42 height 23
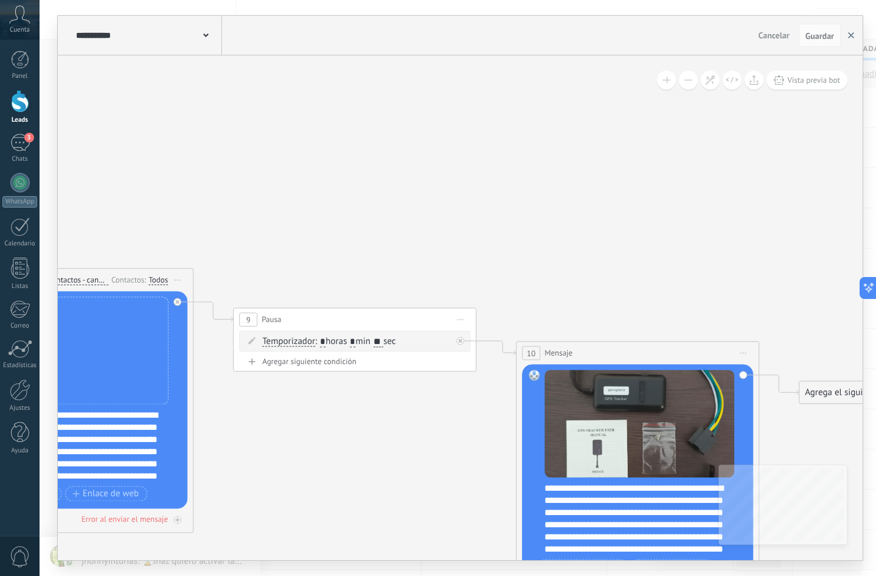
click at [589, 36] on button "button" at bounding box center [851, 35] width 18 height 23
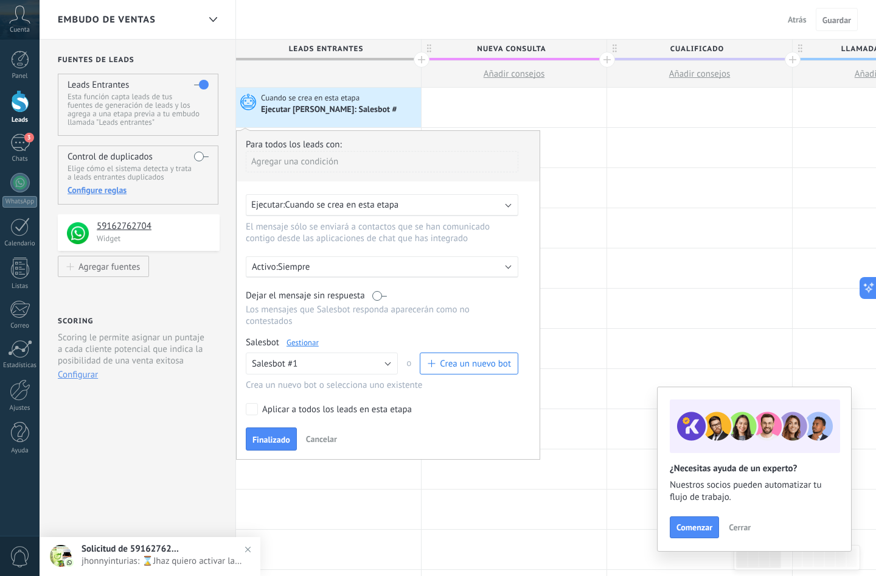
click at [361, 211] on div "Ejecutar: Cuando se crea en esta etapa" at bounding box center [382, 205] width 273 height 22
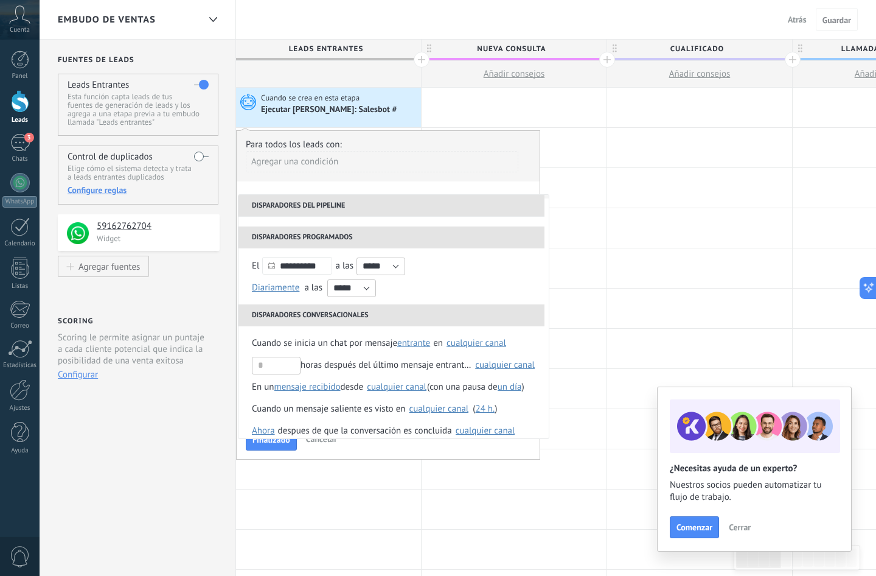
scroll to position [100, 0]
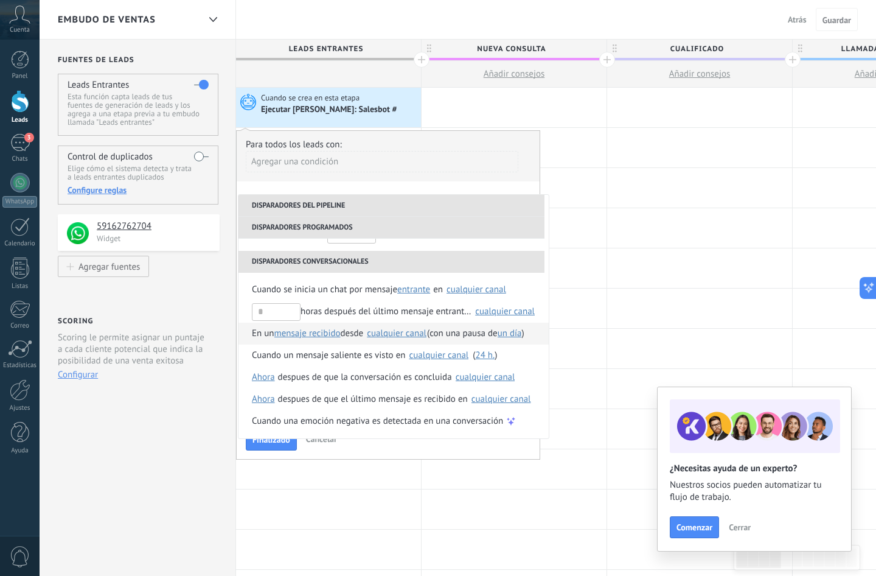
click at [266, 338] on span "En un" at bounding box center [263, 334] width 23 height 22
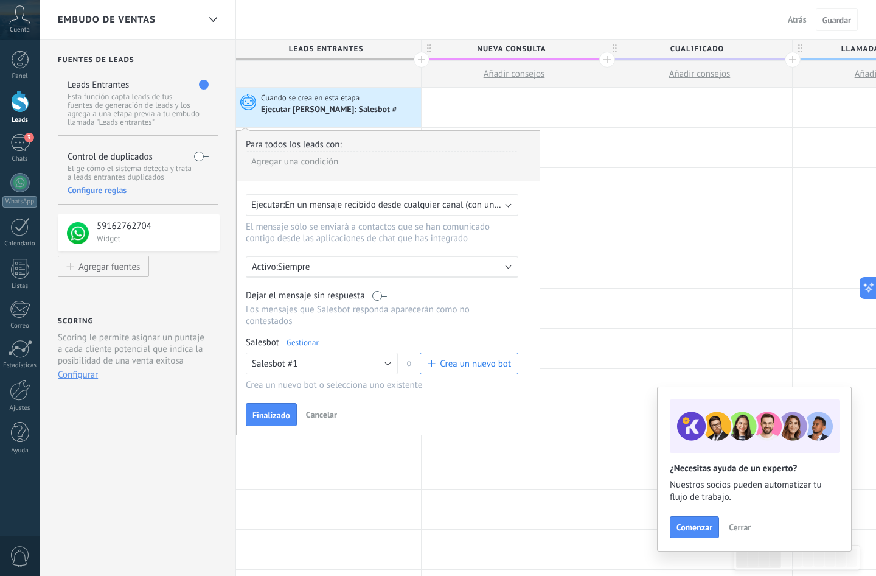
click at [396, 212] on div "Ejecutar: En un mensaje recibido desde cualquier canal (con una pausa de Un día)" at bounding box center [382, 205] width 273 height 22
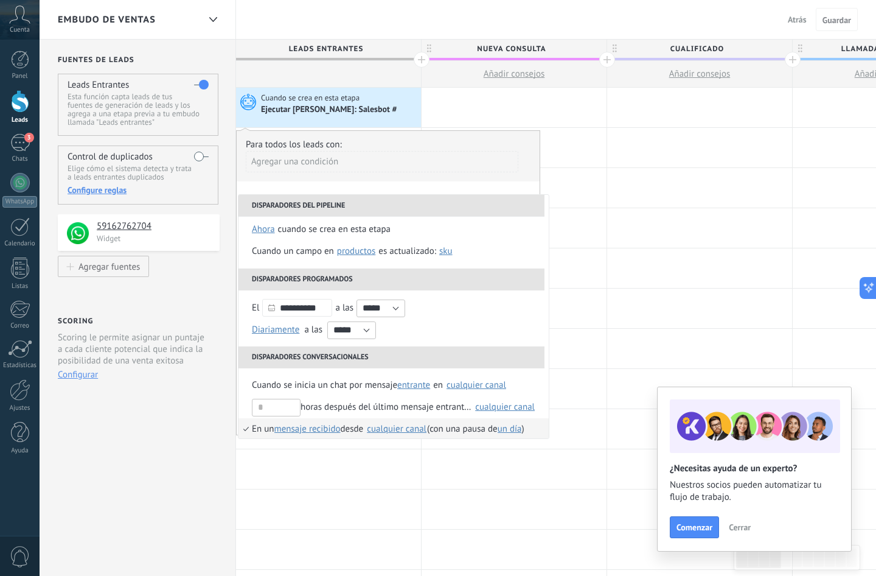
scroll to position [10, 0]
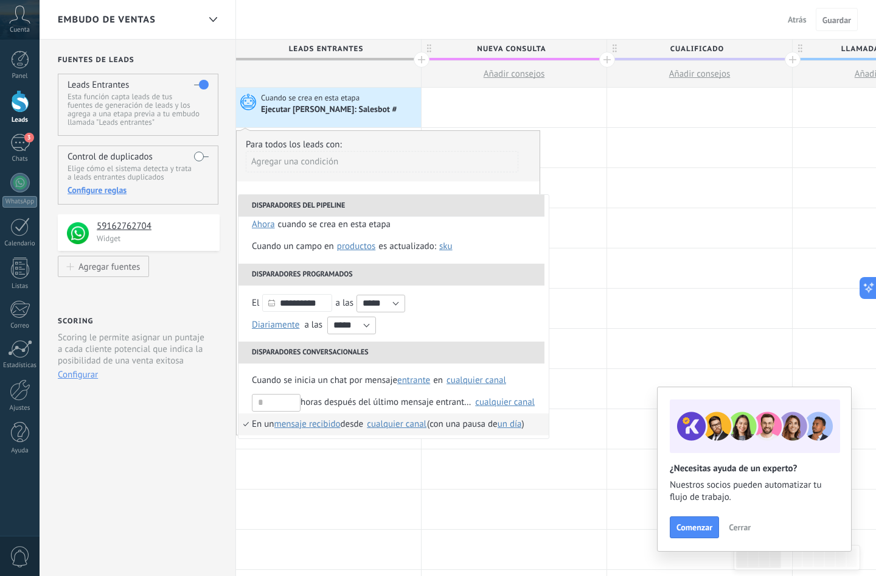
click at [403, 428] on div "cualquier canal" at bounding box center [397, 423] width 60 height 9
click at [404, 427] on div "cualquier canal" at bounding box center [397, 422] width 60 height 9
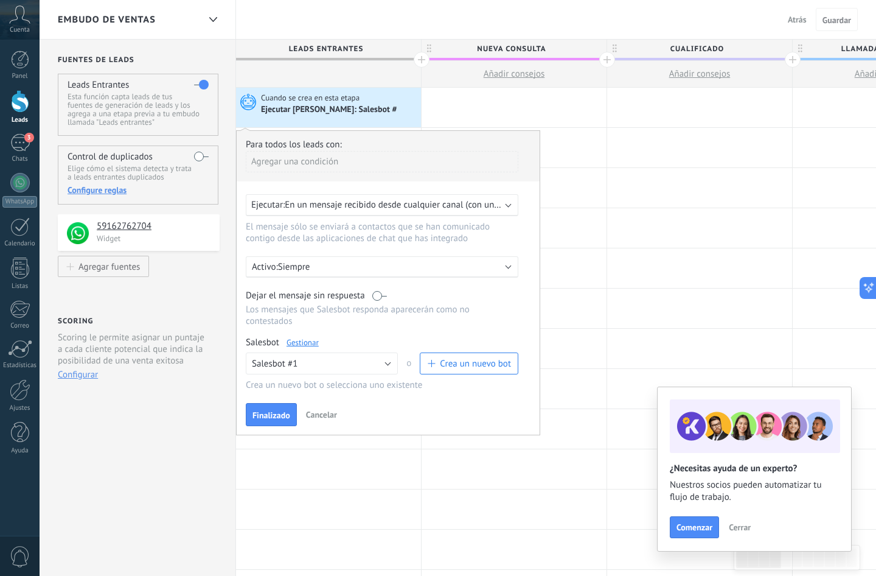
click at [437, 201] on span "En un mensaje recibido desde cualquier canal (con una pausa de Un día)" at bounding box center [425, 205] width 281 height 12
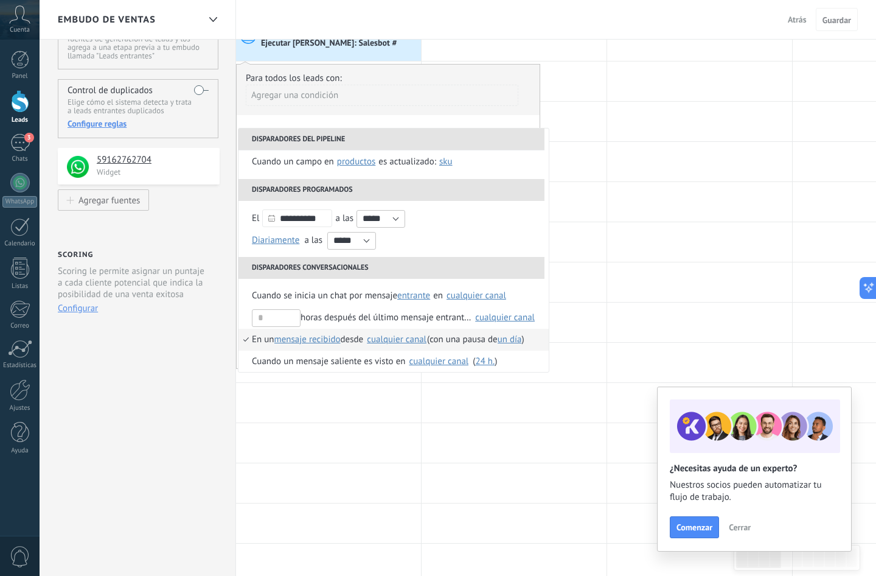
scroll to position [25, 0]
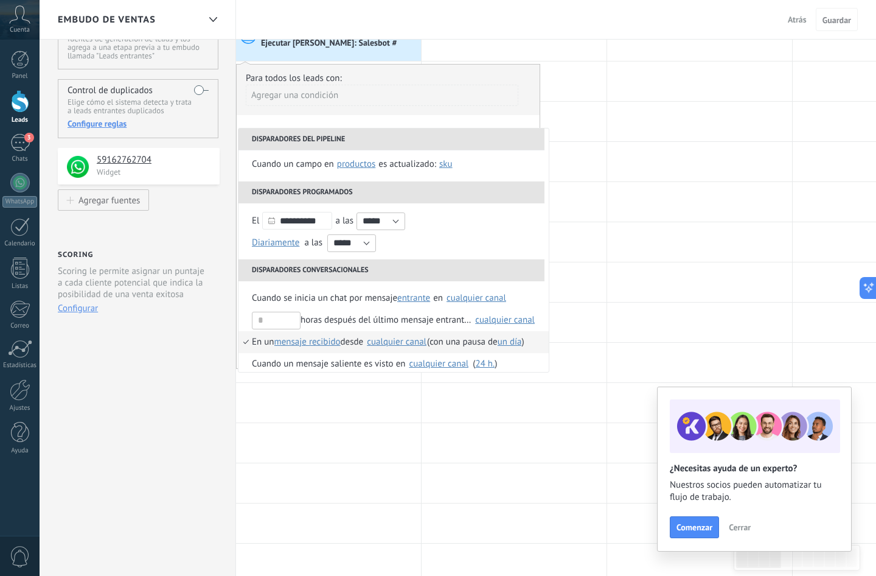
click at [419, 339] on div "cualquier canal" at bounding box center [397, 341] width 60 height 9
click at [456, 348] on label "Seleccionar todo" at bounding box center [487, 347] width 95 height 22
click at [393, 121] on div "**********" at bounding box center [388, 216] width 304 height 305
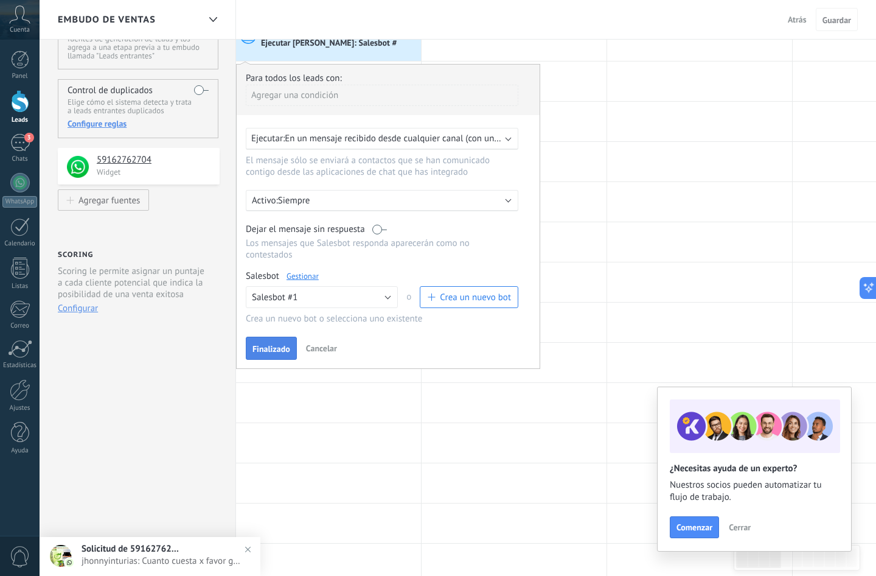
click at [275, 348] on span "Finalizado" at bounding box center [272, 348] width 38 height 9
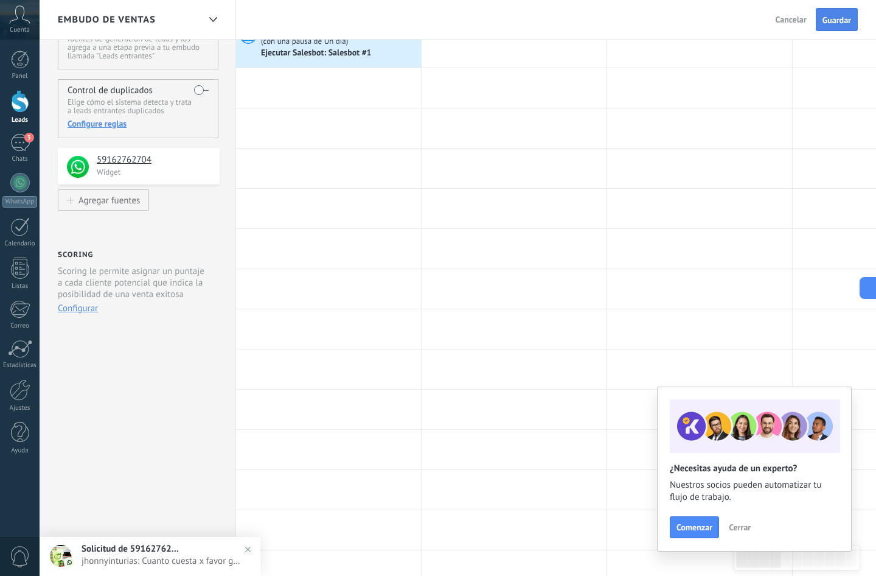
click at [589, 19] on span "Guardar" at bounding box center [837, 20] width 29 height 9
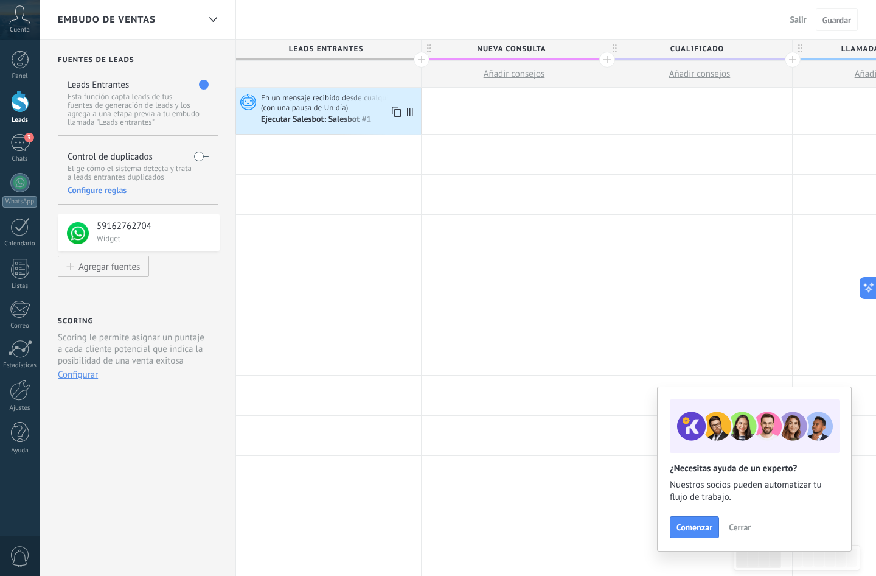
click at [366, 109] on span "En un mensaje recibido desde cualquier canal (con una pausa de Un día)" at bounding box center [339, 103] width 157 height 20
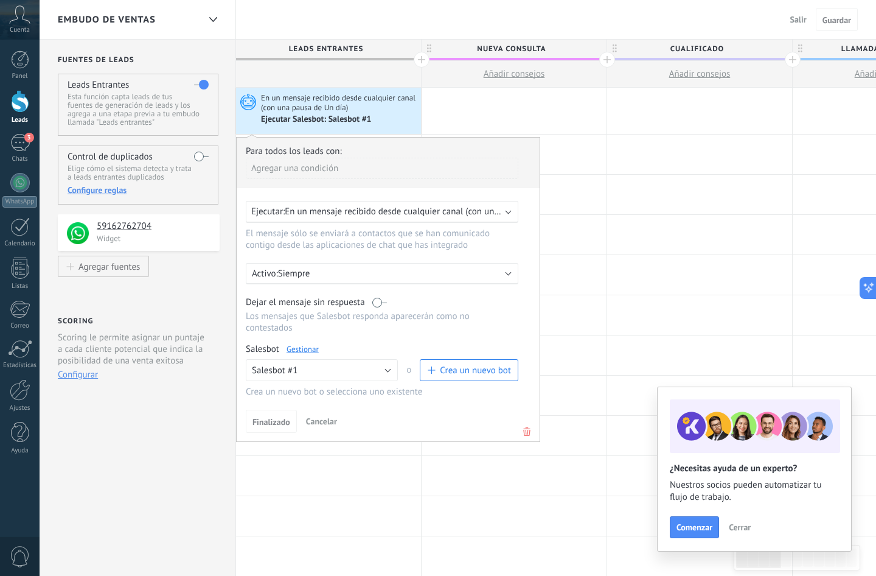
click at [454, 214] on span "En un mensaje recibido desde cualquier canal (con una pausa de un día)" at bounding box center [425, 212] width 281 height 12
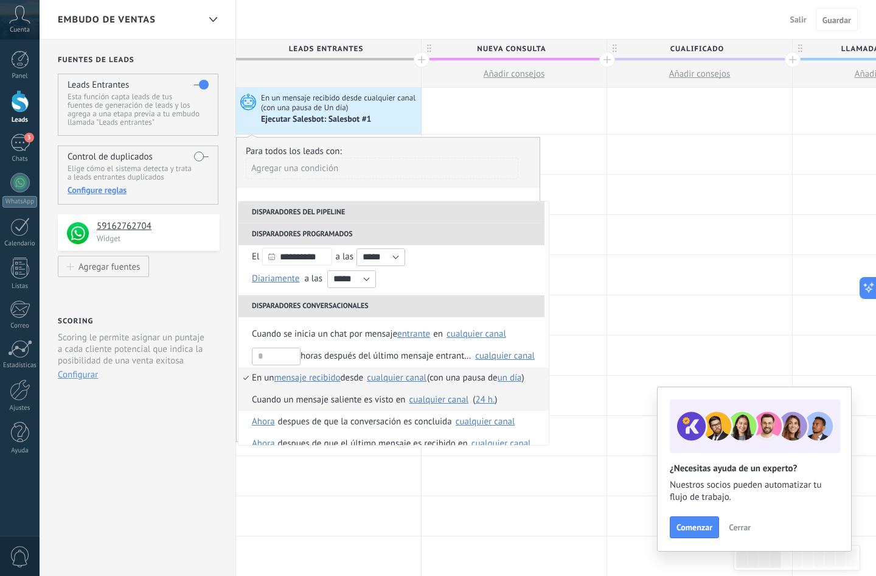
scroll to position [65, 0]
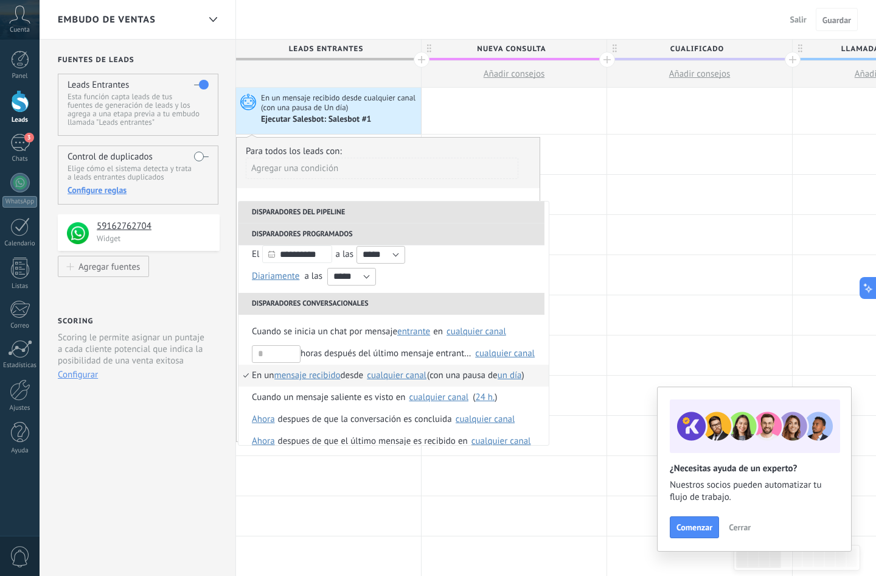
click at [404, 382] on li "En un mensaje recibido mensaje enviado mensaje recibido desde [GEOGRAPHIC_DATA]…" at bounding box center [394, 376] width 310 height 22
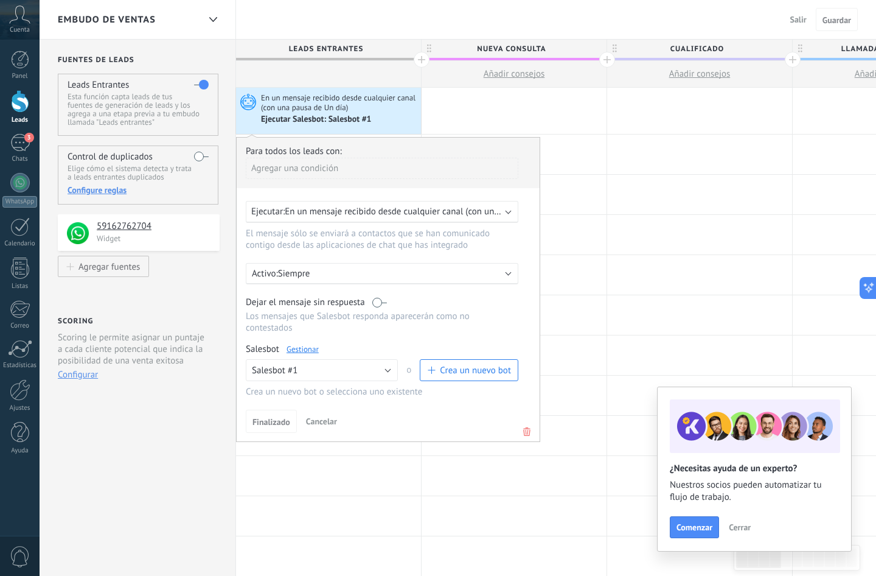
click at [429, 211] on span "En un mensaje recibido desde cualquier canal (con una pausa de Un día)" at bounding box center [425, 212] width 281 height 12
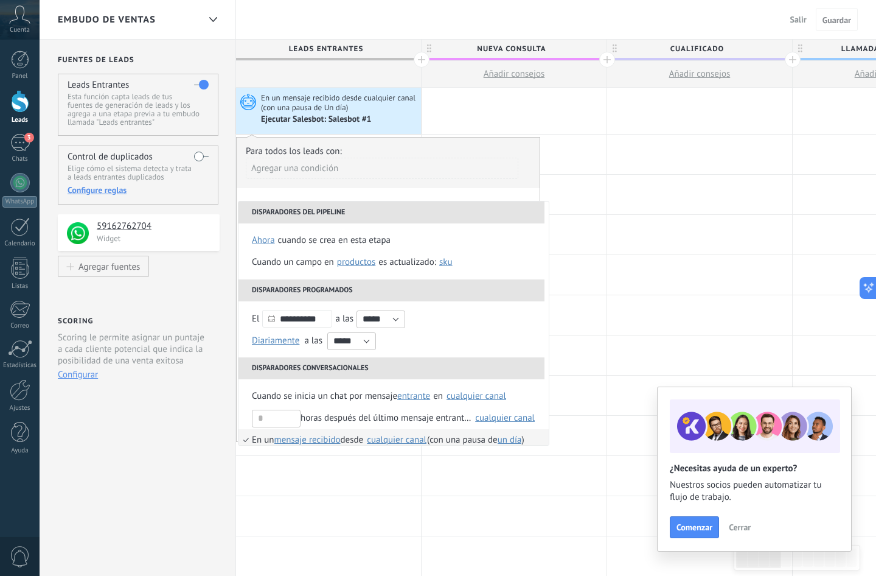
click at [386, 435] on div "cualquier canal" at bounding box center [396, 440] width 61 height 11
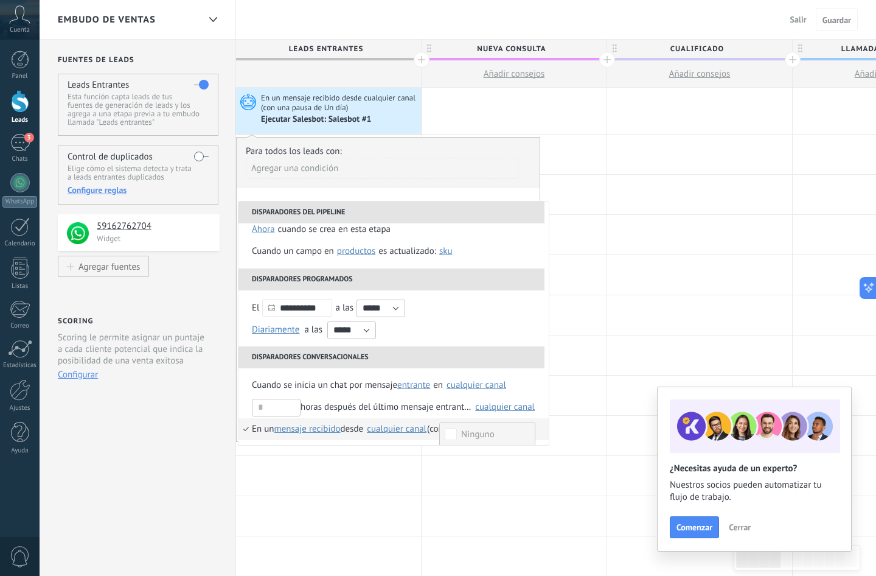
scroll to position [78, 0]
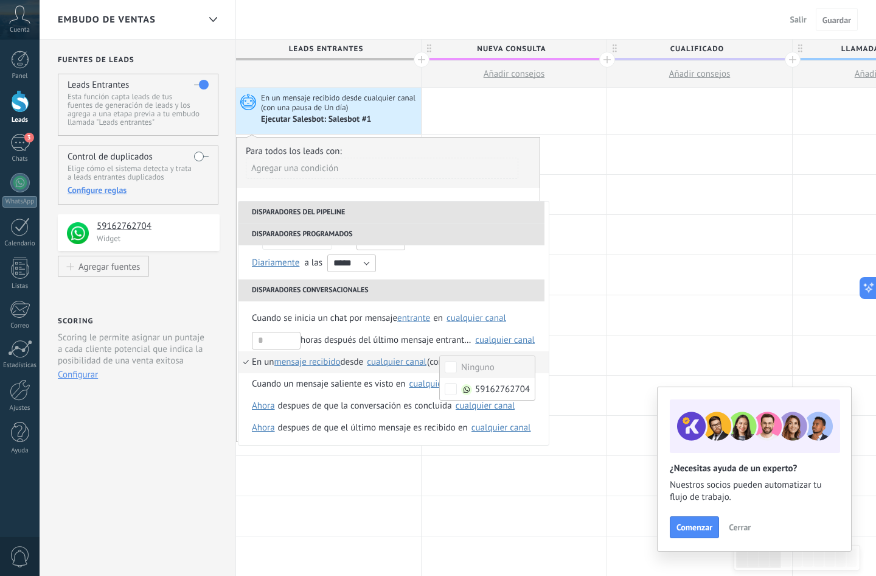
click at [453, 196] on div "**********" at bounding box center [388, 289] width 304 height 305
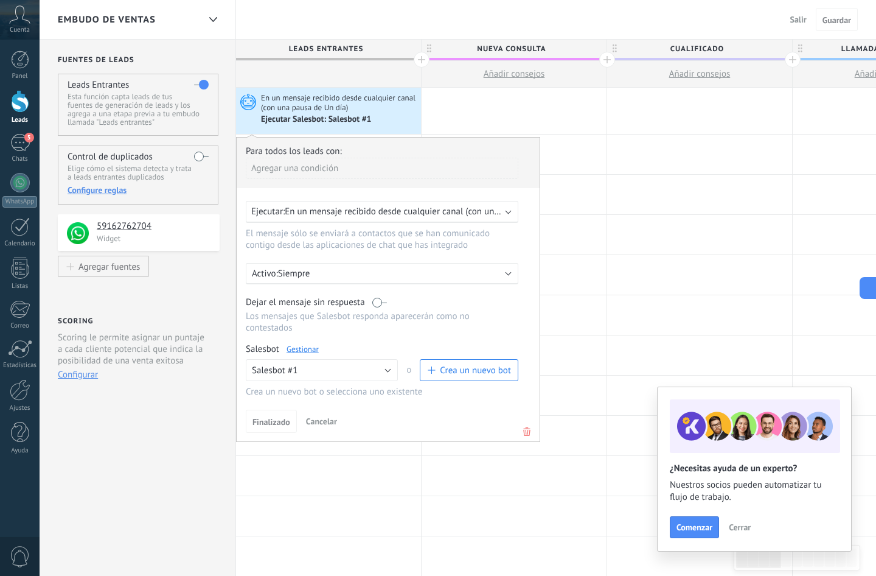
click at [302, 350] on link "Gestionar" at bounding box center [303, 349] width 32 height 10
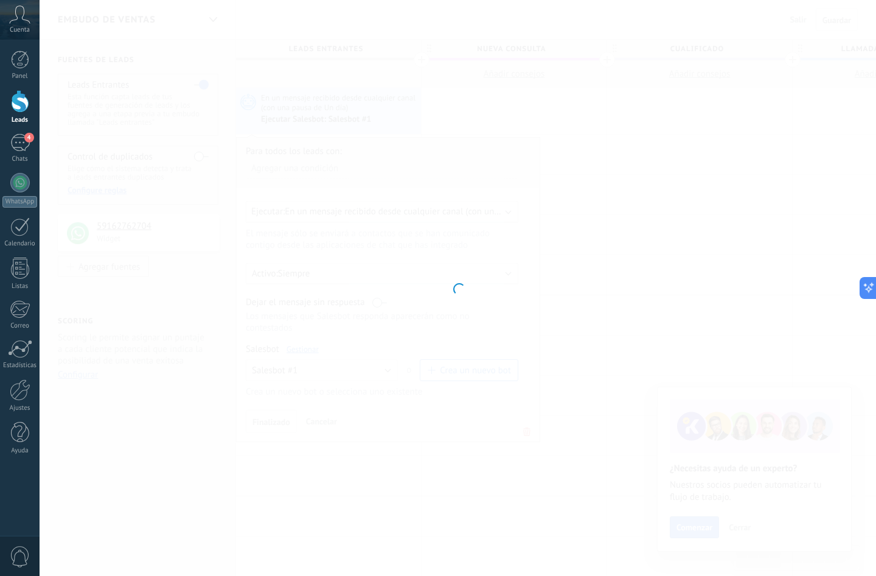
type input "**********"
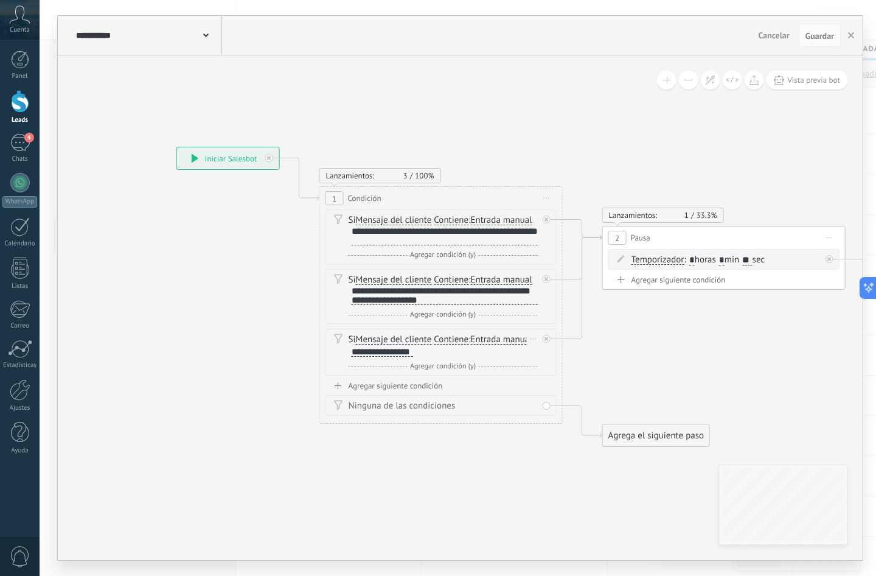
click at [486, 338] on span "Entrada manual" at bounding box center [500, 340] width 61 height 10
click at [486, 338] on button "Entrada manual" at bounding box center [540, 340] width 152 height 22
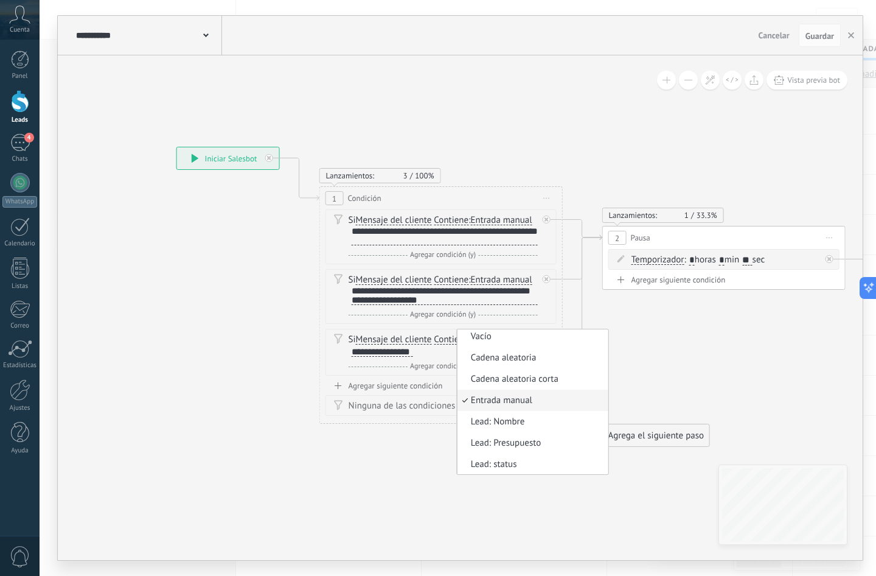
click at [437, 341] on span "Contiene" at bounding box center [451, 340] width 35 height 10
click at [437, 341] on button "Contiene" at bounding box center [504, 340] width 152 height 22
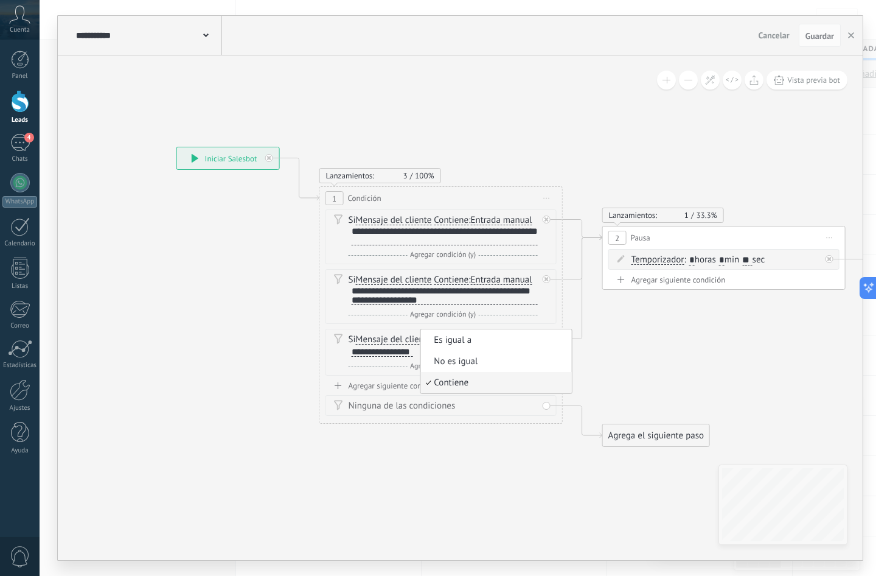
click at [449, 380] on span "Contiene" at bounding box center [494, 383] width 147 height 12
click at [413, 385] on div "Agregar siguiente condición" at bounding box center [441, 385] width 231 height 10
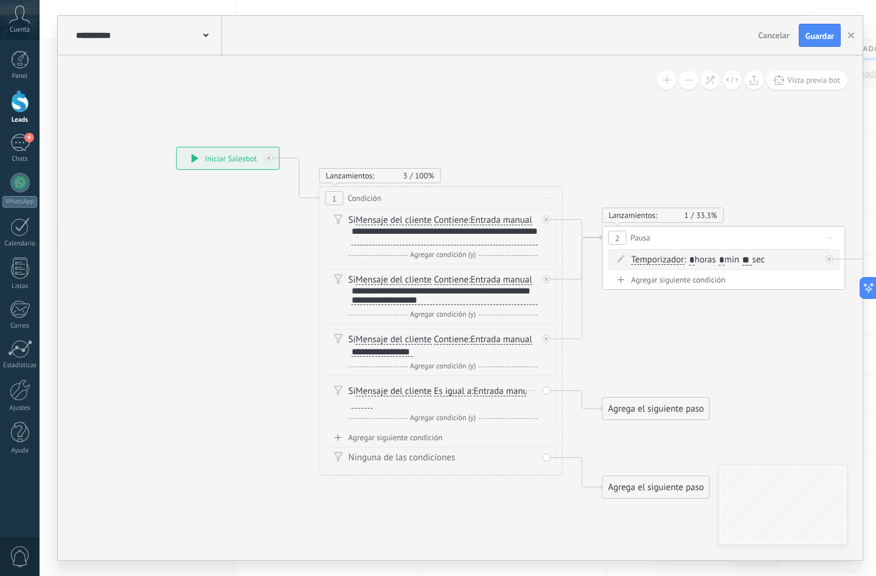
click at [453, 390] on span "Es igual a" at bounding box center [453, 391] width 38 height 10
click at [453, 390] on button "Es igual a" at bounding box center [504, 391] width 152 height 22
click at [458, 422] on li "No es igual" at bounding box center [496, 412] width 151 height 21
click at [459, 394] on span "No es igual" at bounding box center [456, 391] width 44 height 10
click at [459, 394] on button "No es igual" at bounding box center [504, 391] width 152 height 22
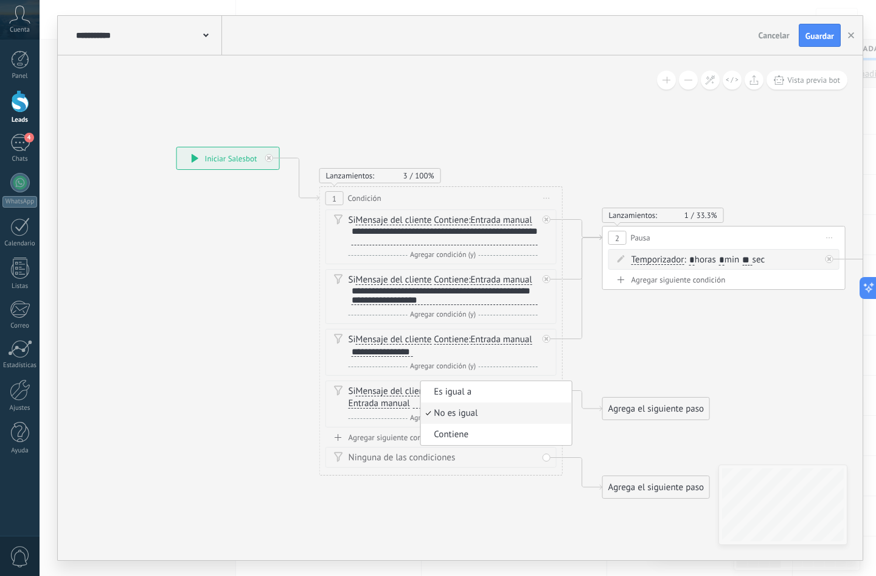
click at [462, 427] on li "Contiene" at bounding box center [496, 434] width 151 height 21
click at [367, 405] on div at bounding box center [362, 404] width 21 height 10
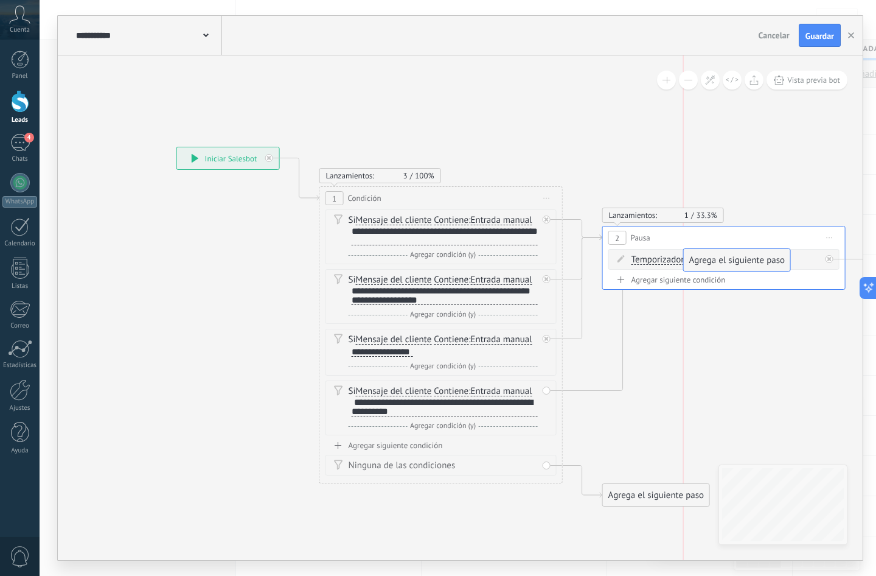
drag, startPoint x: 641, startPoint y: 383, endPoint x: 712, endPoint y: 266, distance: 136.5
click at [589, 44] on button "Guardar" at bounding box center [820, 35] width 42 height 23
